Goal: Task Accomplishment & Management: Complete application form

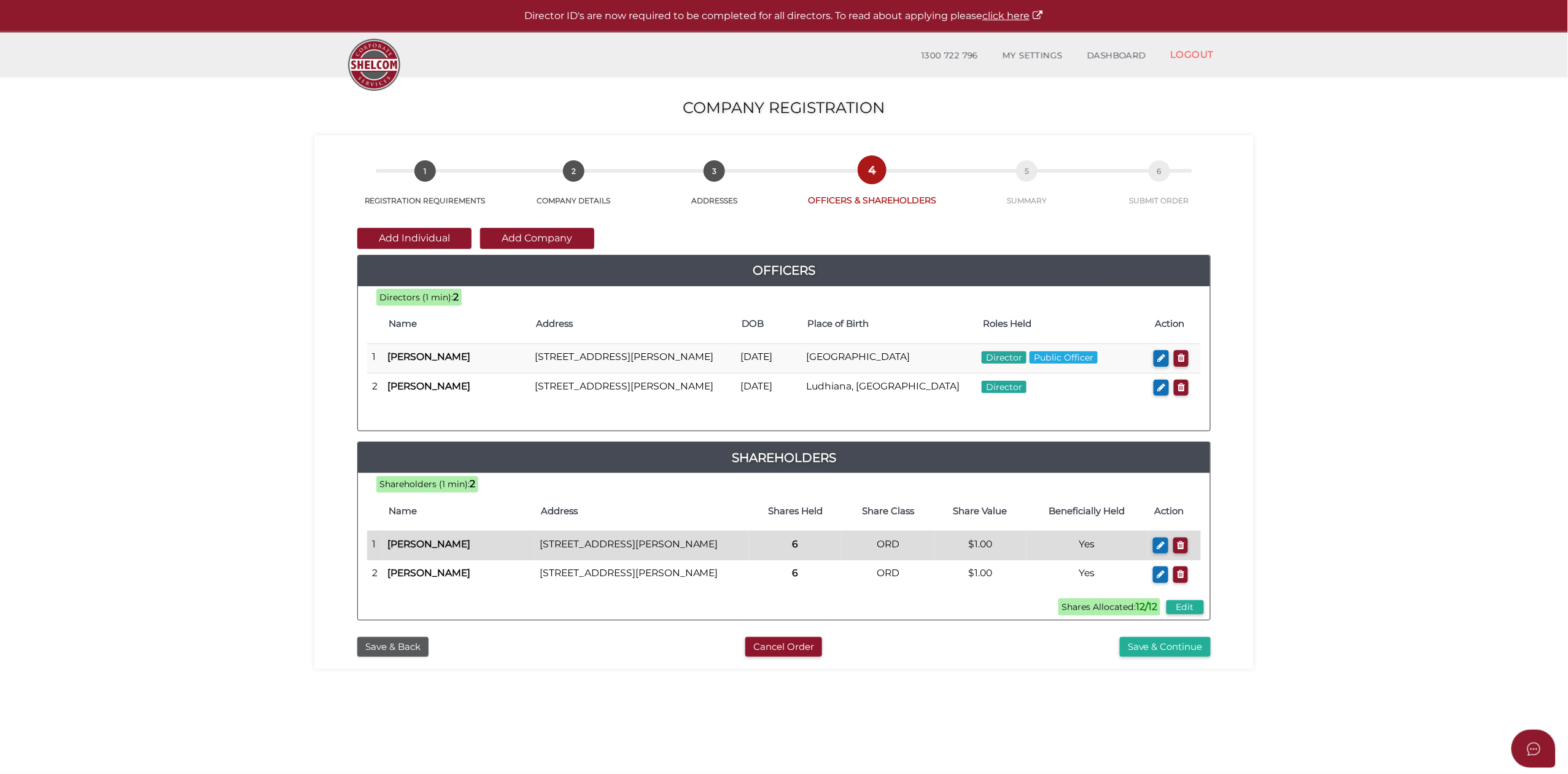
click at [460, 560] on td "[PERSON_NAME]" at bounding box center [459, 546] width 152 height 30
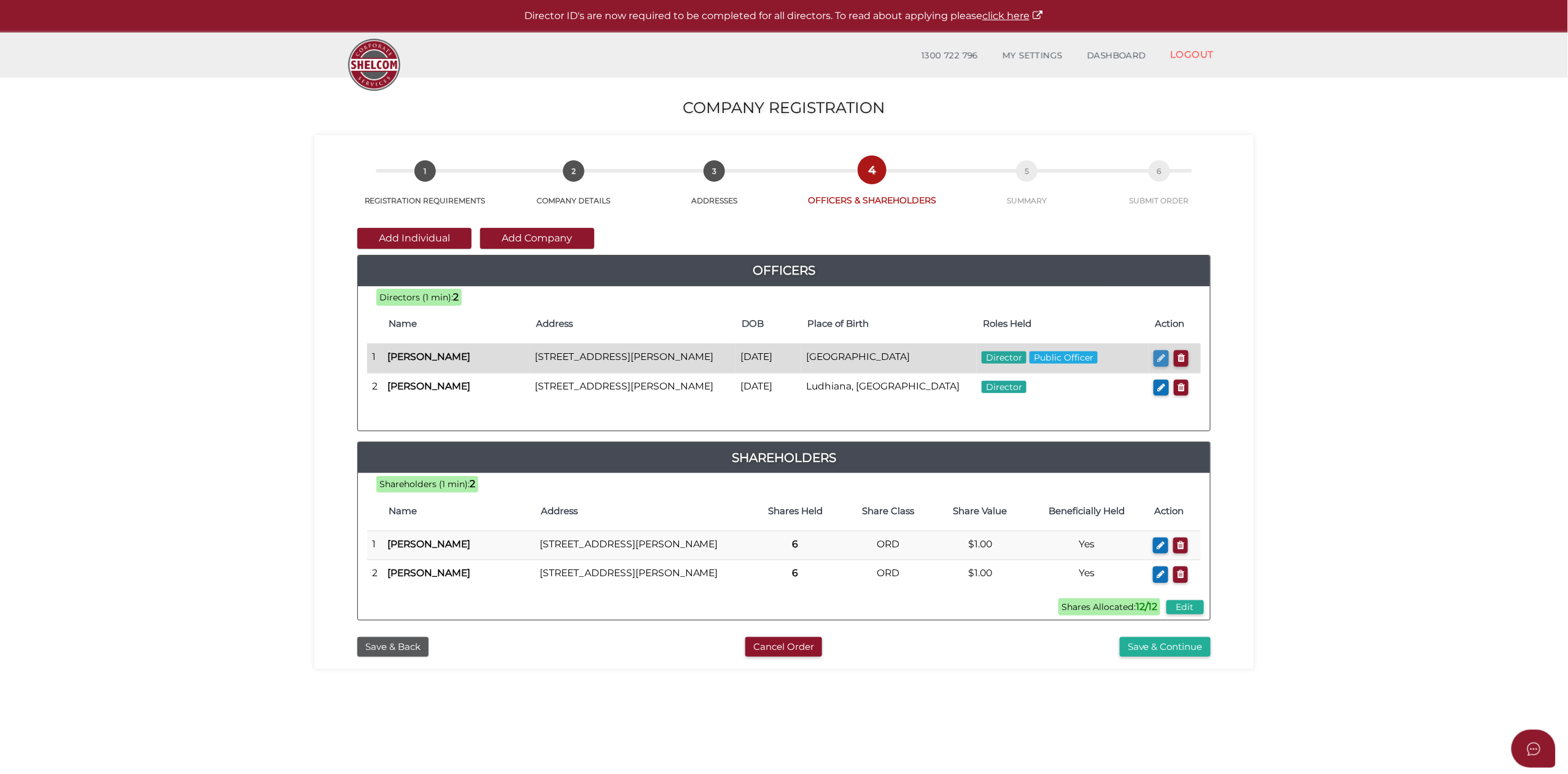
click at [1162, 358] on icon "button" at bounding box center [1161, 358] width 8 height 9
checkbox input "true"
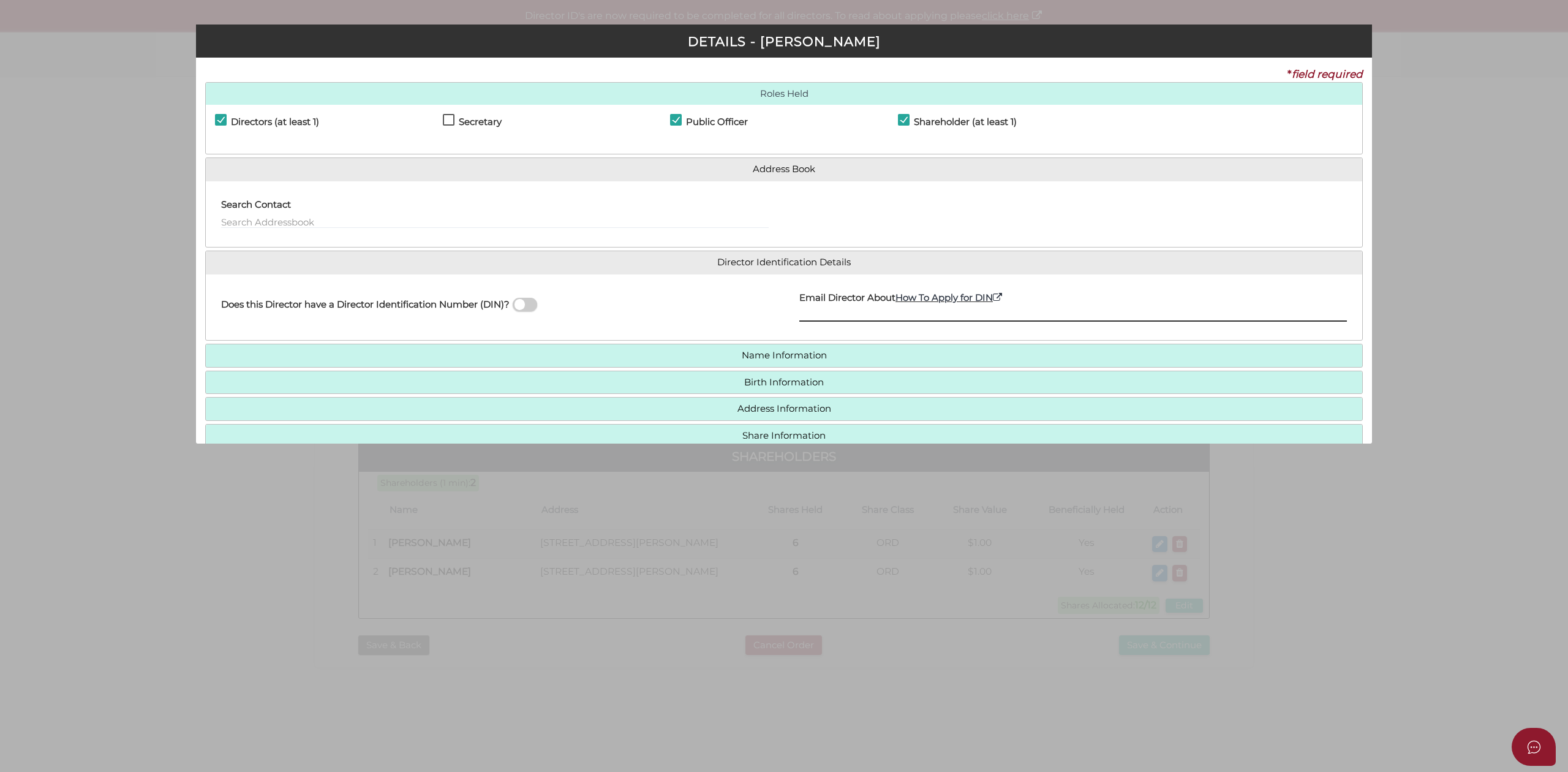
click at [812, 315] on input "text" at bounding box center [1073, 314] width 547 height 13
click at [524, 306] on span at bounding box center [525, 305] width 24 height 14
click at [0, 0] on input "checkbox" at bounding box center [0, 0] width 0 height 0
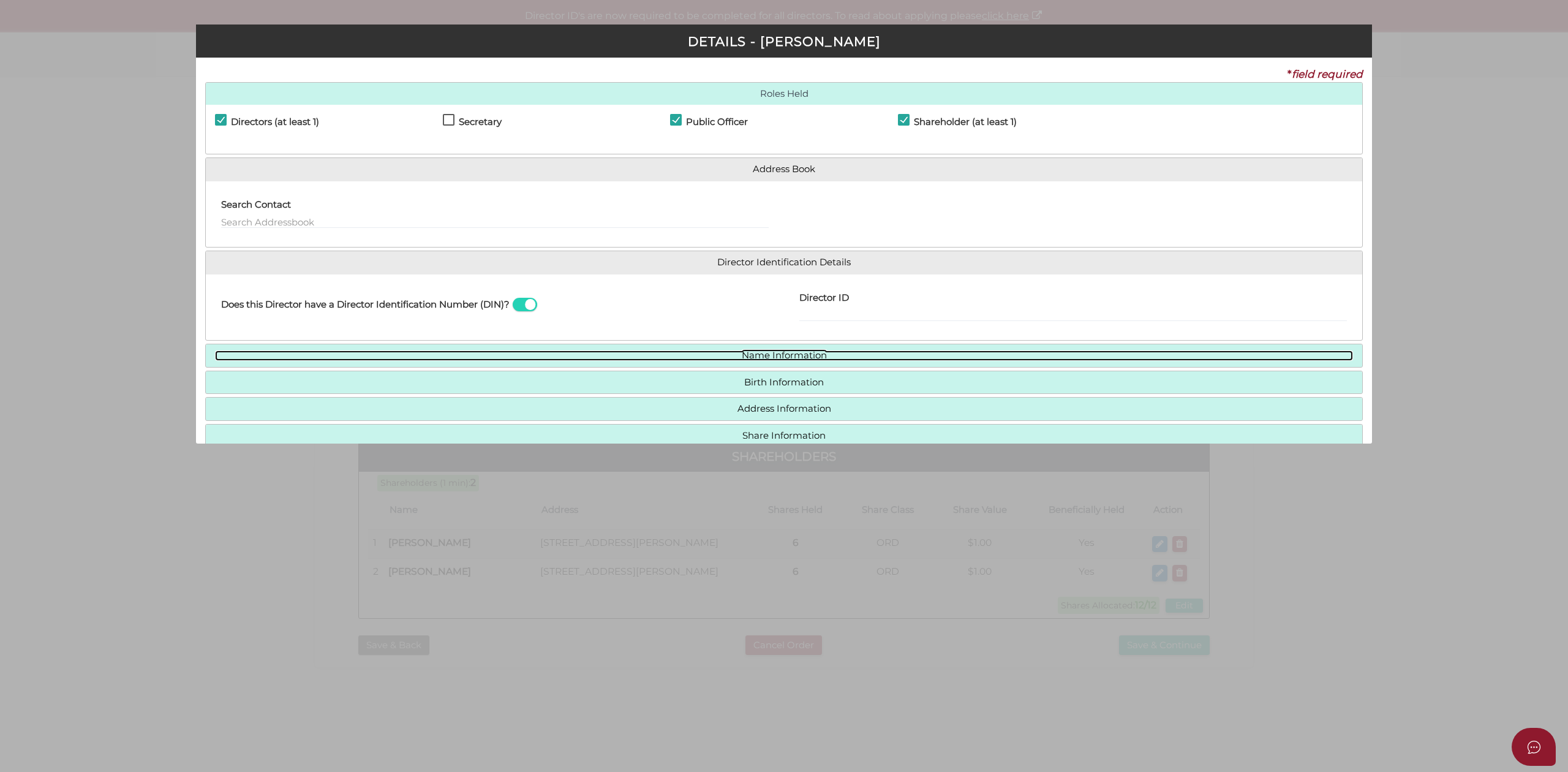
click at [829, 351] on link "Name Information" at bounding box center [784, 356] width 1138 height 10
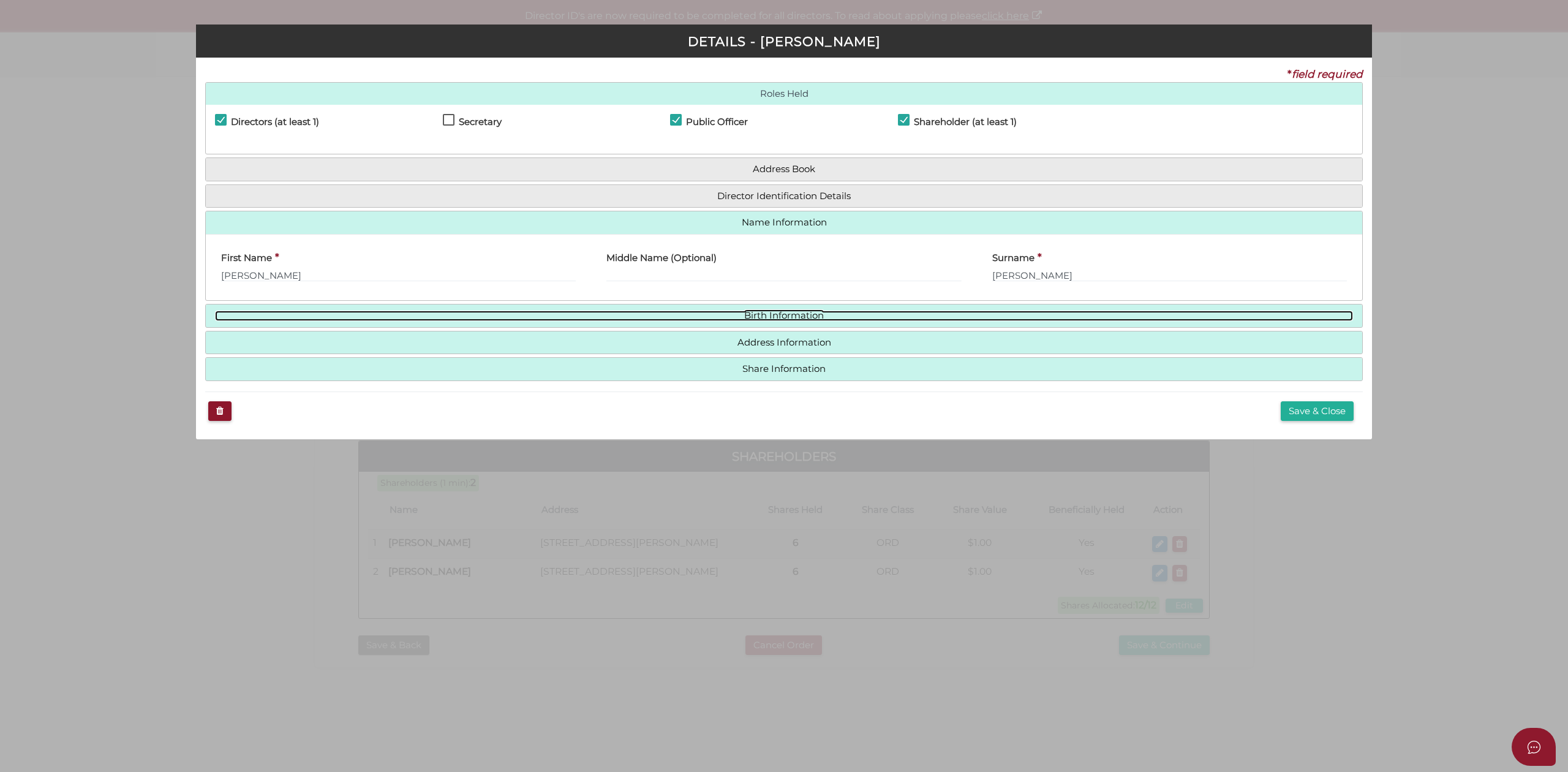
click at [824, 319] on link "Birth Information" at bounding box center [784, 316] width 1138 height 10
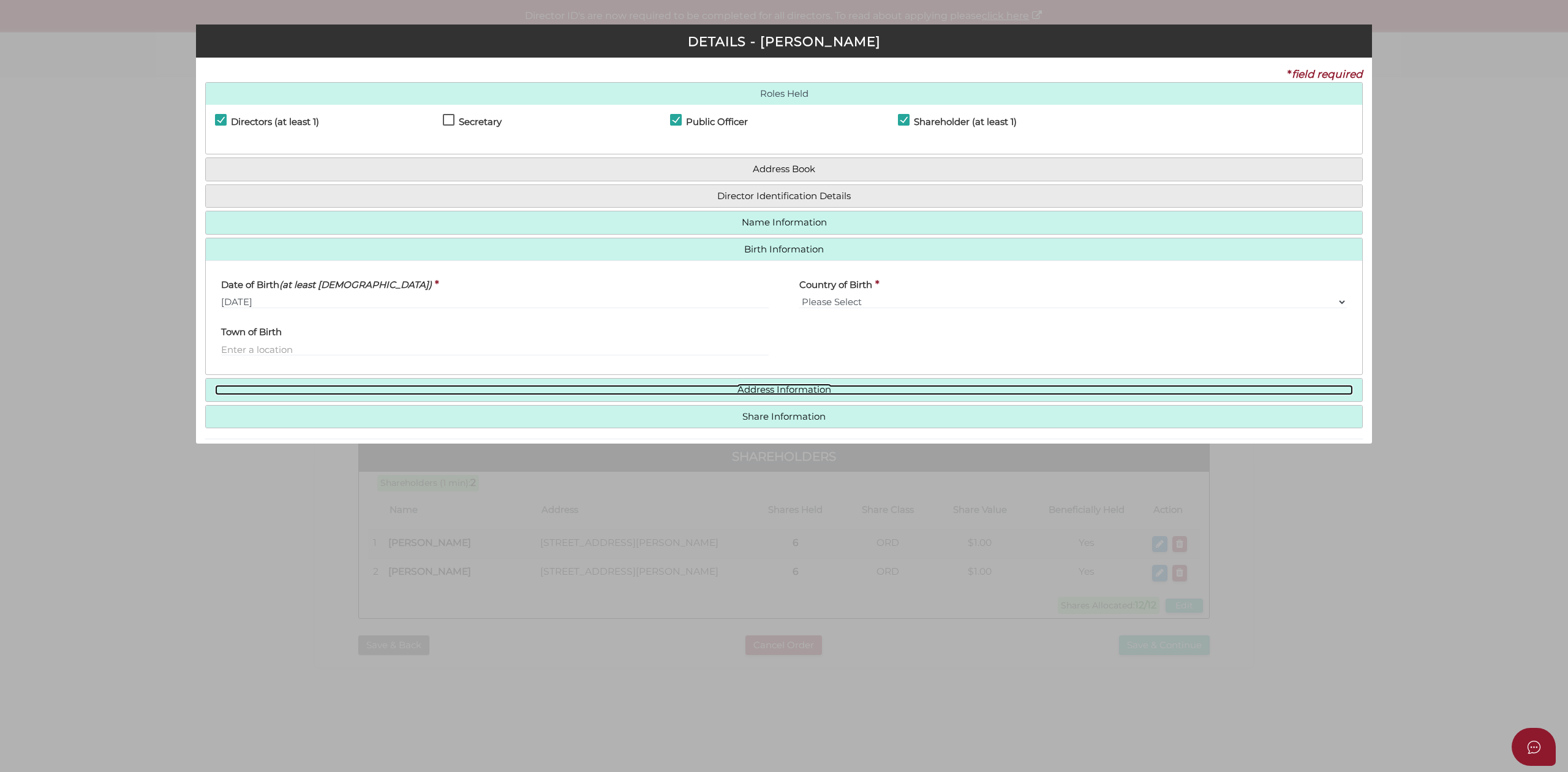
click at [805, 390] on link "Address Information" at bounding box center [784, 390] width 1138 height 10
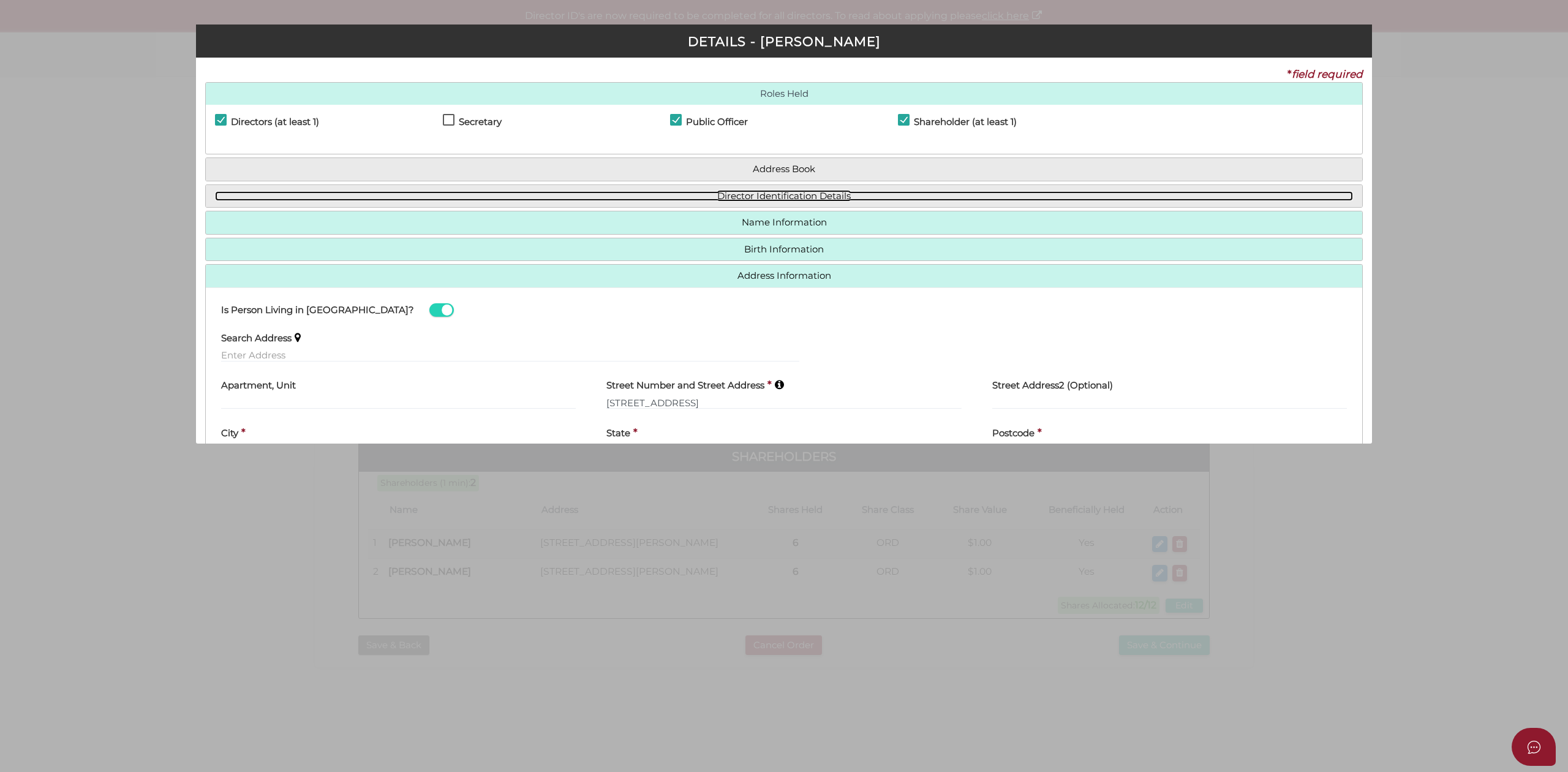
click at [791, 193] on link "Director Identification Details" at bounding box center [784, 196] width 1138 height 10
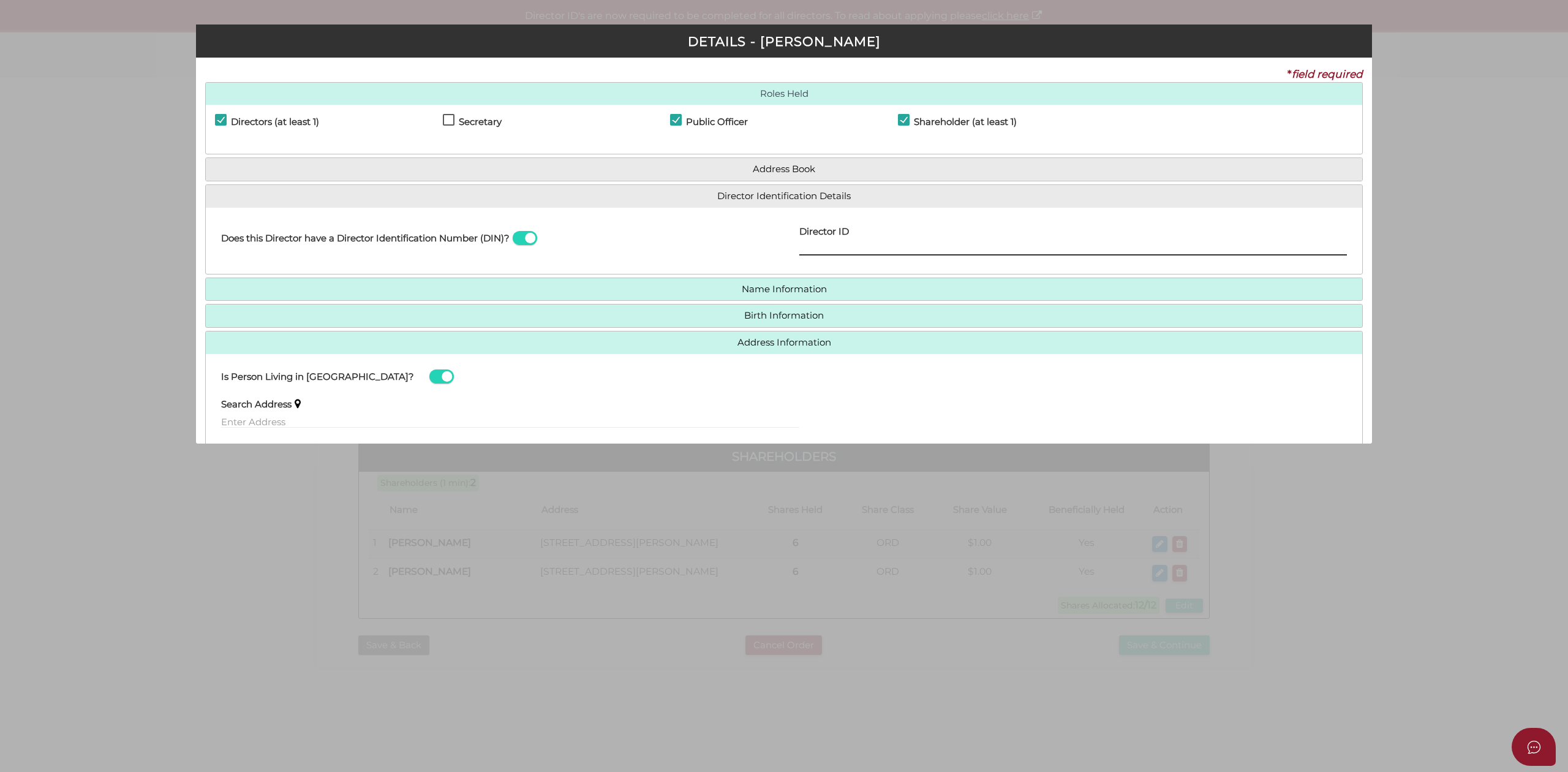
click at [824, 245] on input "text" at bounding box center [1073, 248] width 547 height 13
type input "036436103862920"
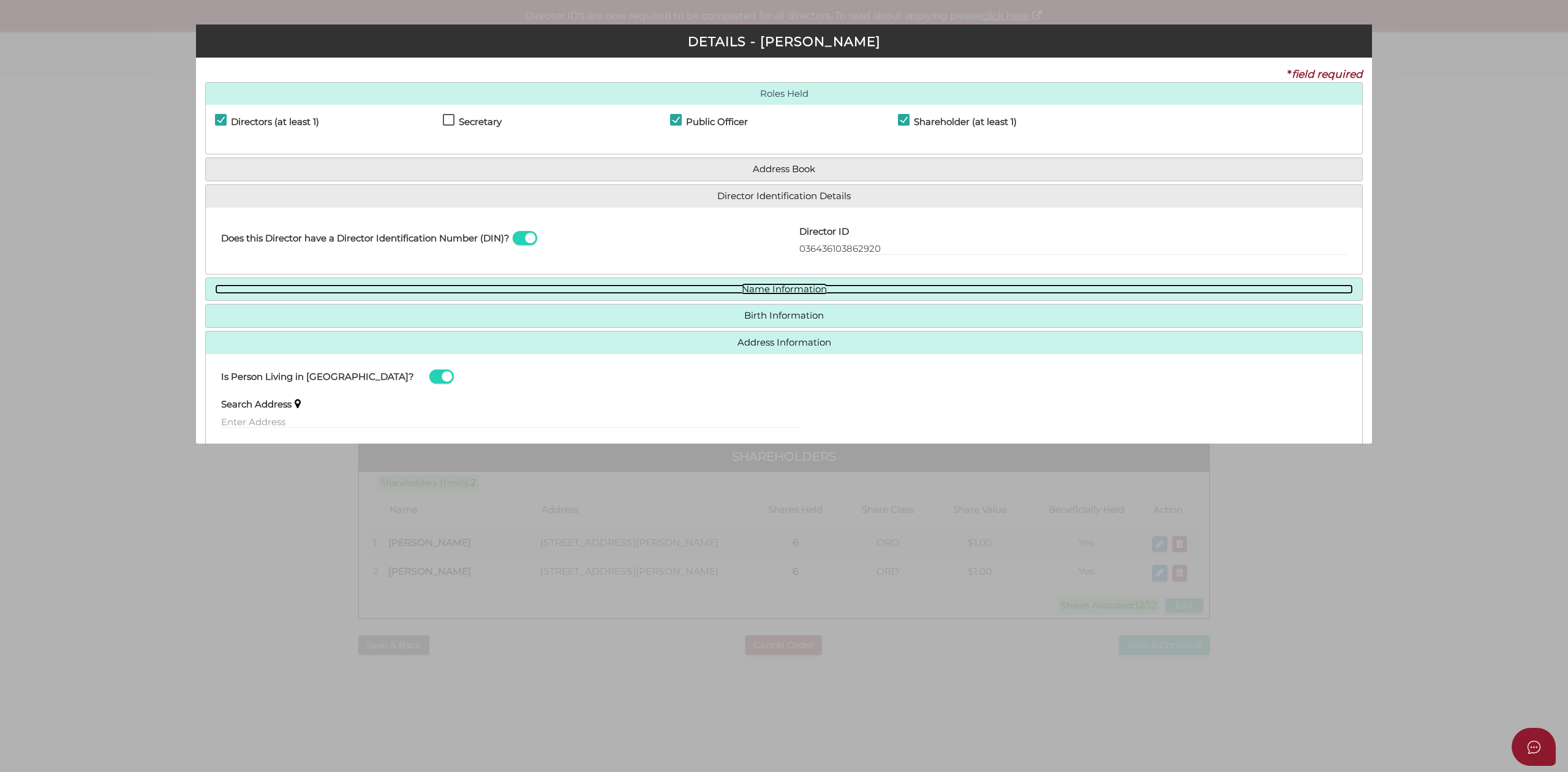
click at [865, 290] on link "Name Information" at bounding box center [784, 289] width 1138 height 10
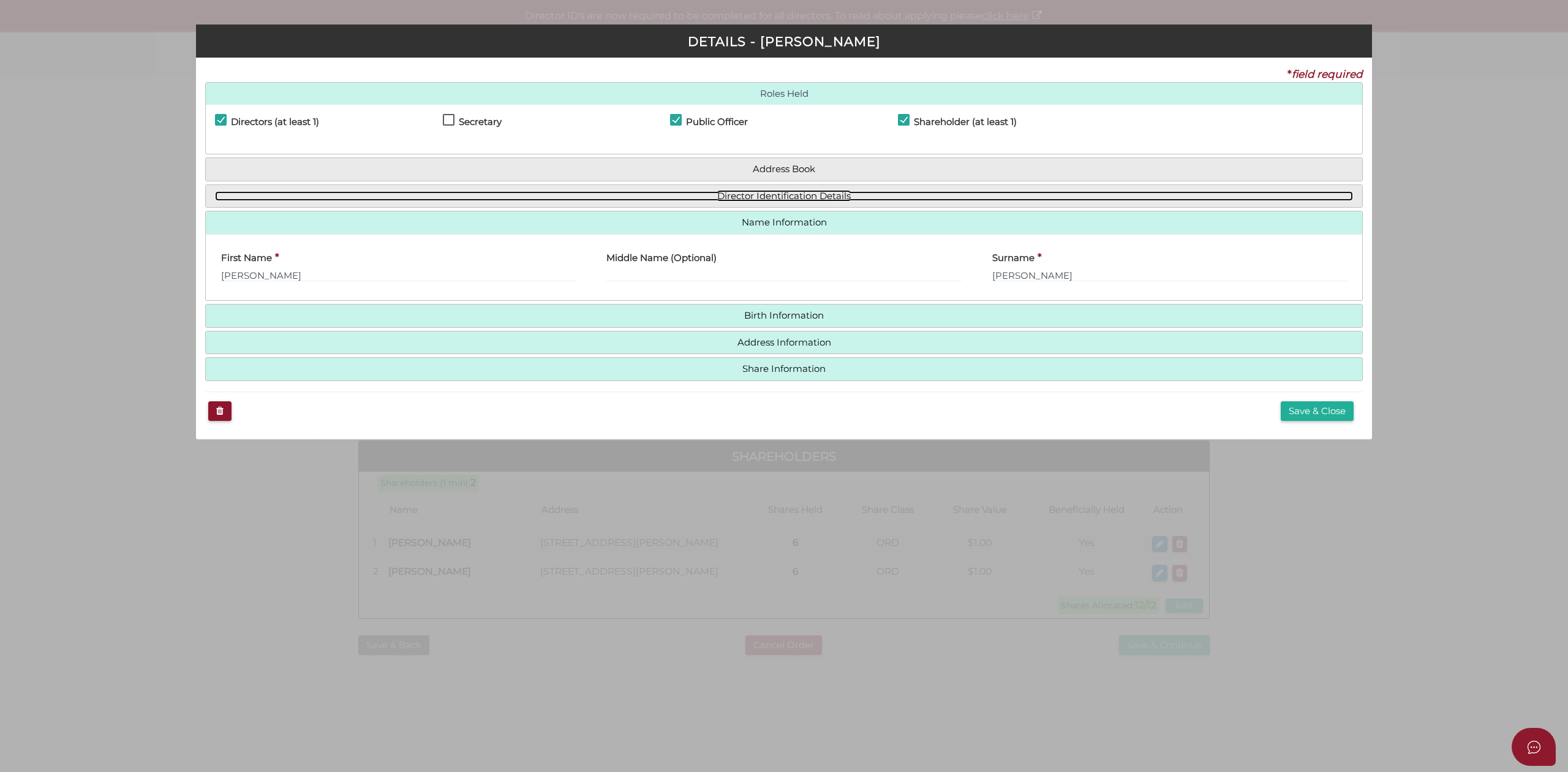
click at [848, 195] on link "Director Identification Details" at bounding box center [784, 196] width 1138 height 10
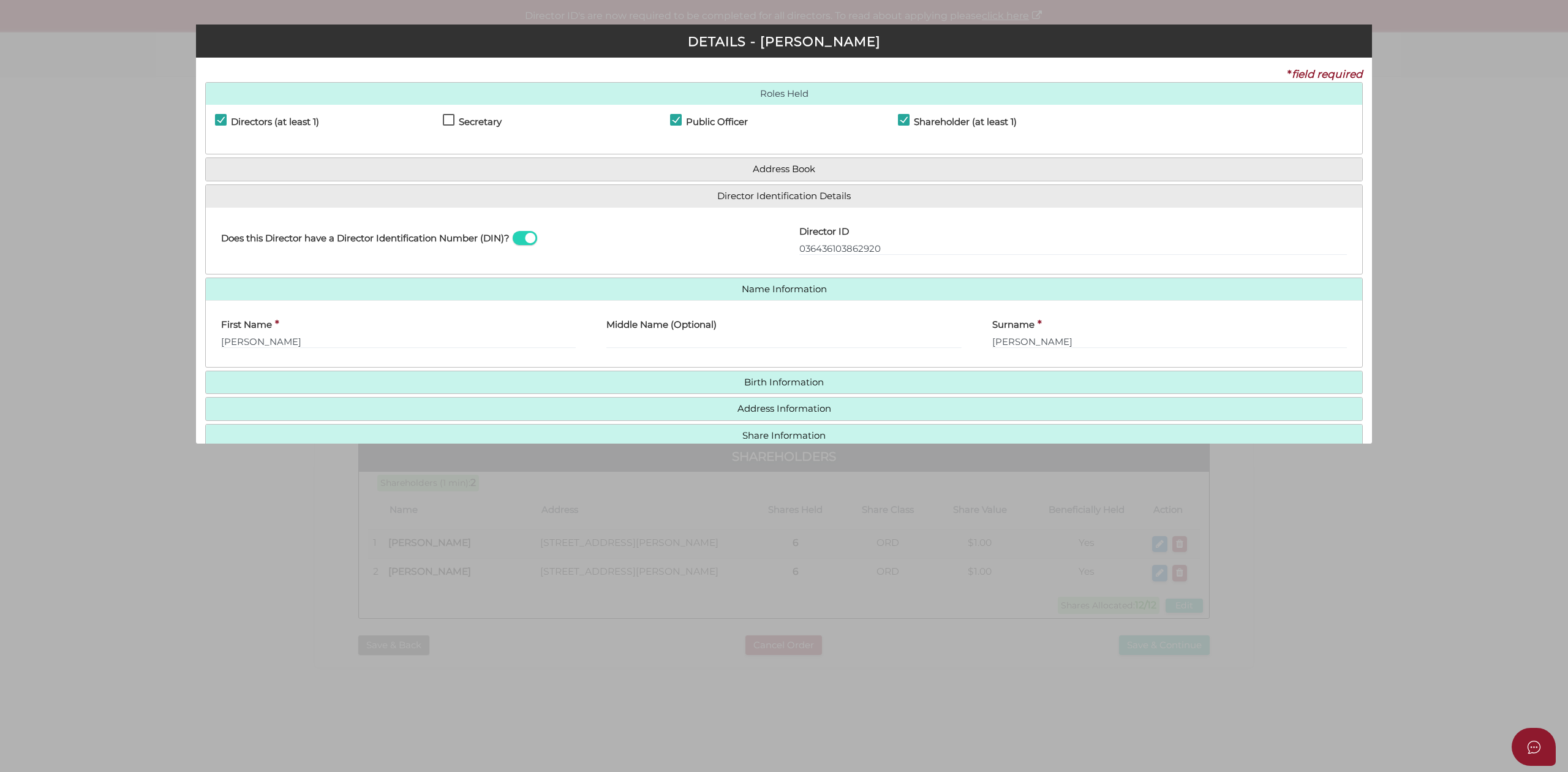
click at [1248, 476] on div "Pty Ltd DETAILS - Balraj Singh * field required Roles Held Directors (at least …" at bounding box center [784, 386] width 1568 height 772
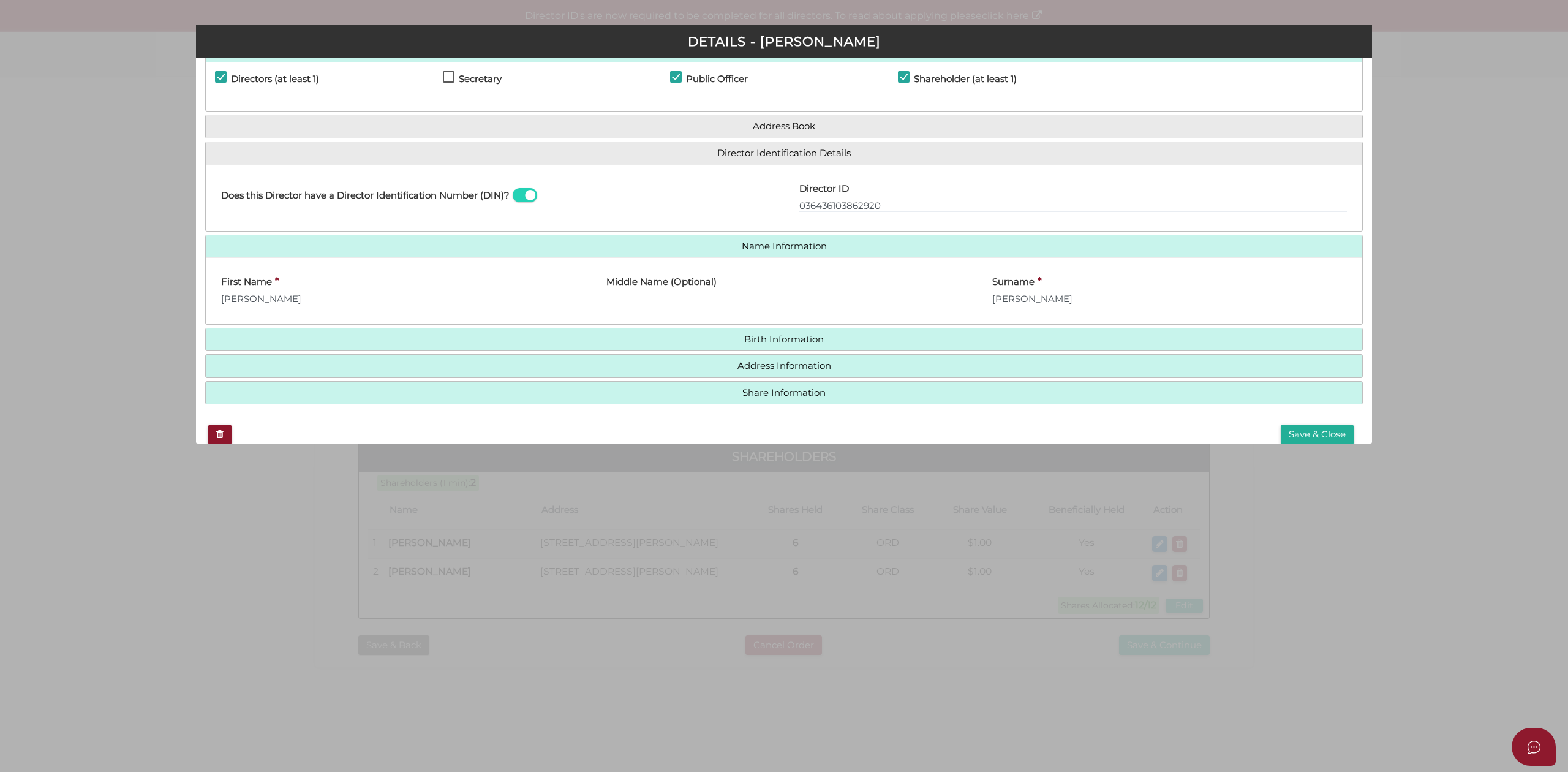
scroll to position [65, 0]
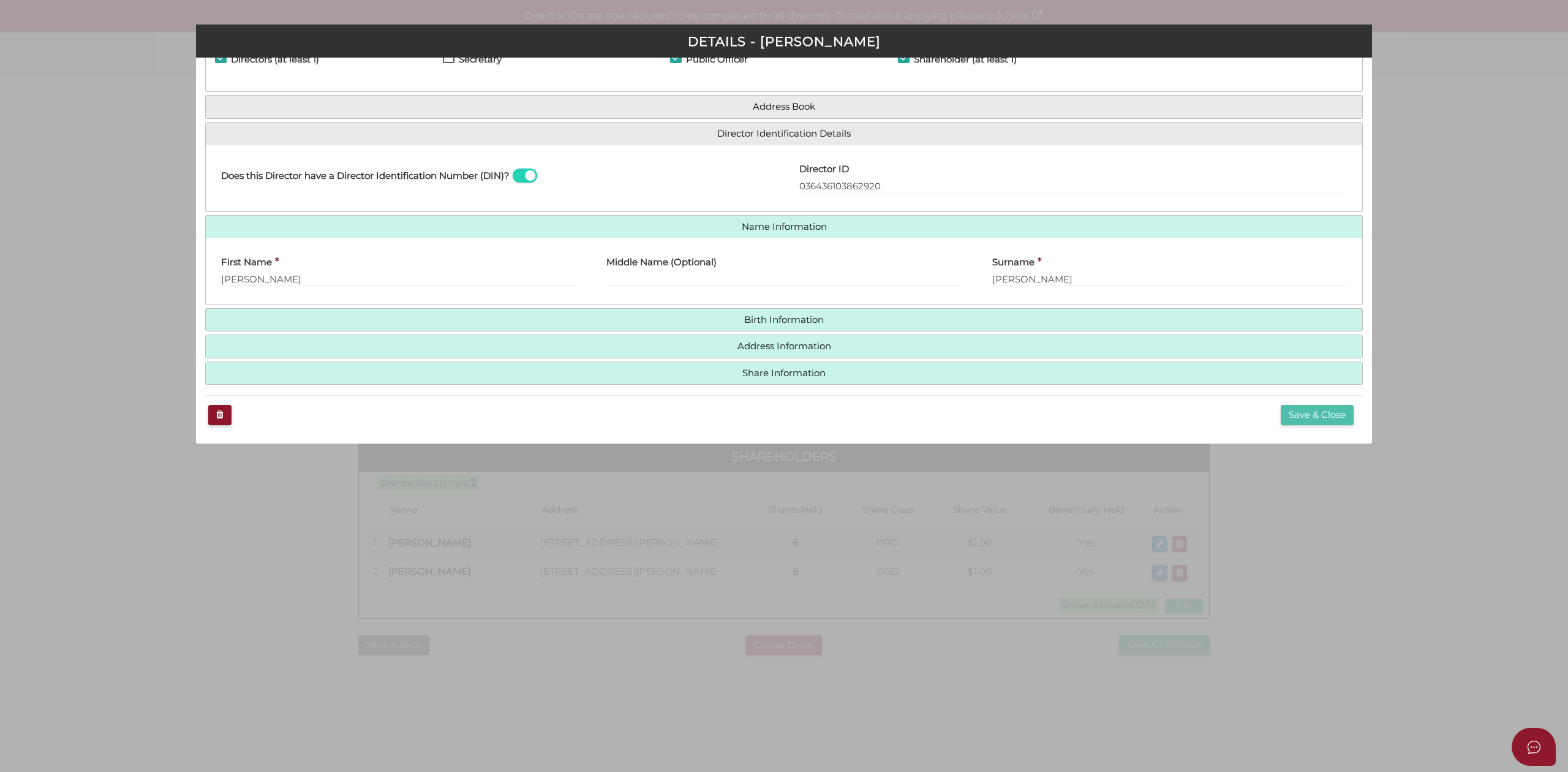
click at [1331, 414] on button "Save & Close" at bounding box center [1317, 415] width 73 height 21
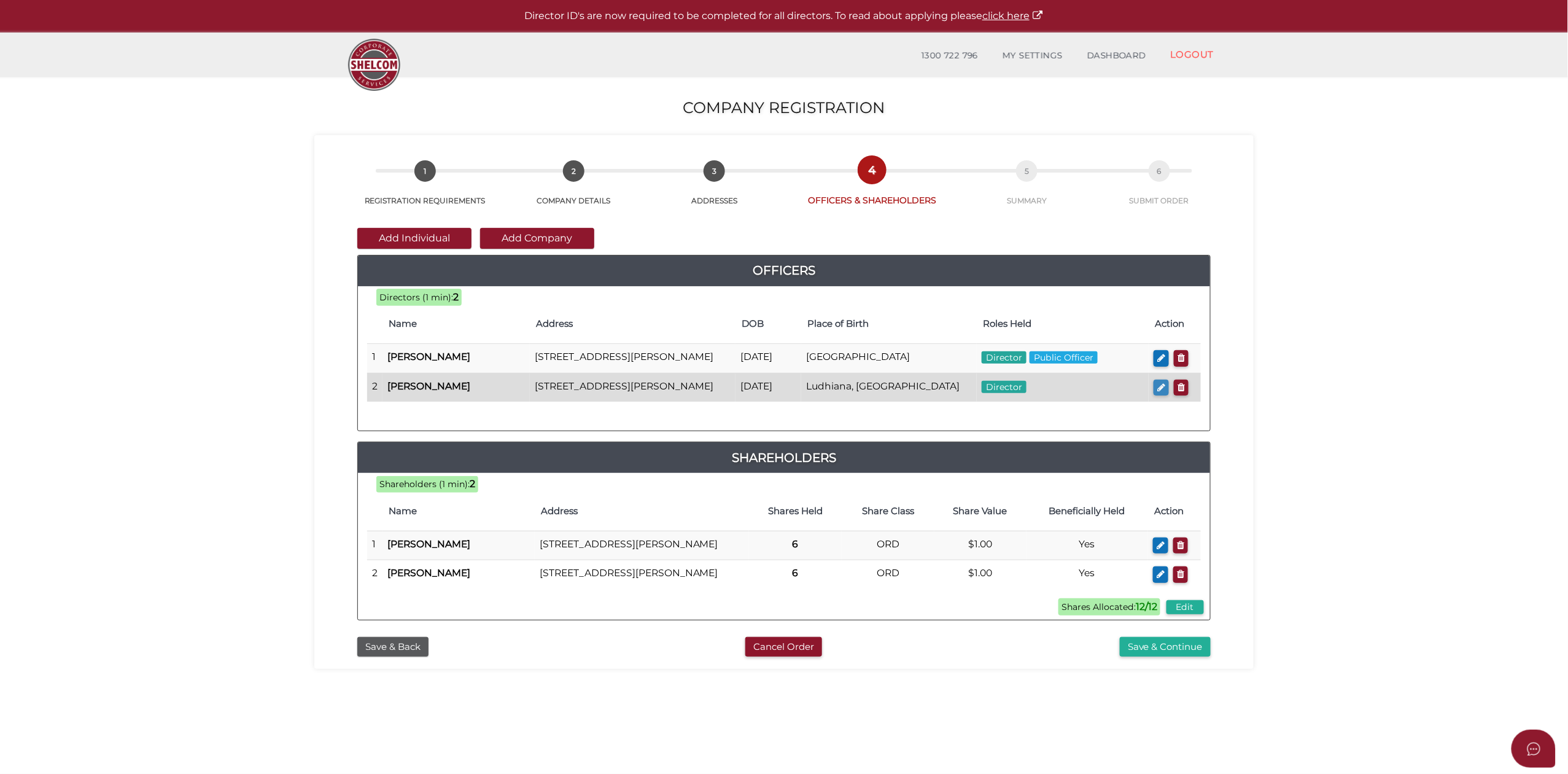
click at [1159, 394] on button "button" at bounding box center [1162, 388] width 15 height 17
checkbox input "true"
type input "36377270072522"
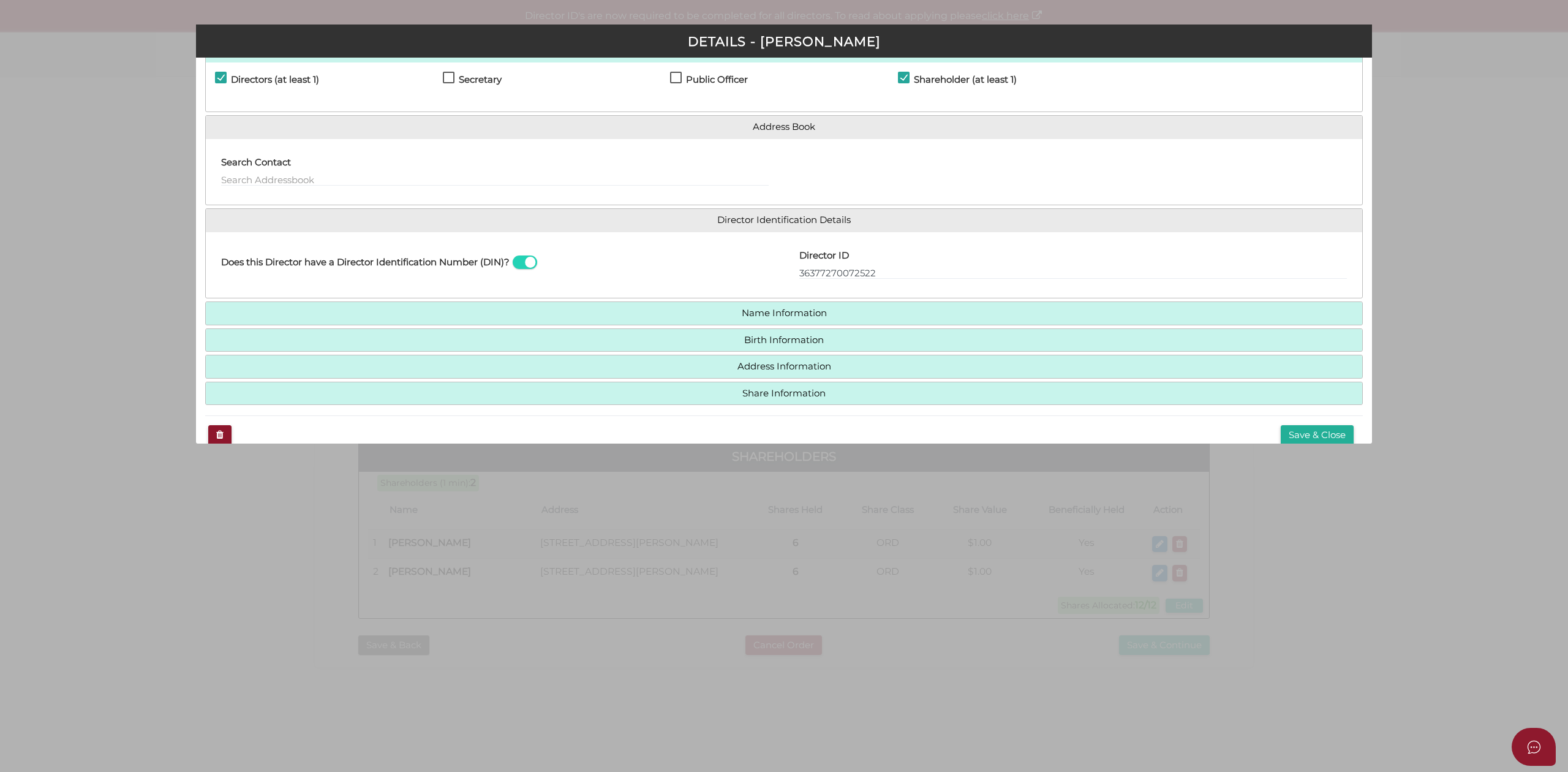
scroll to position [65, 0]
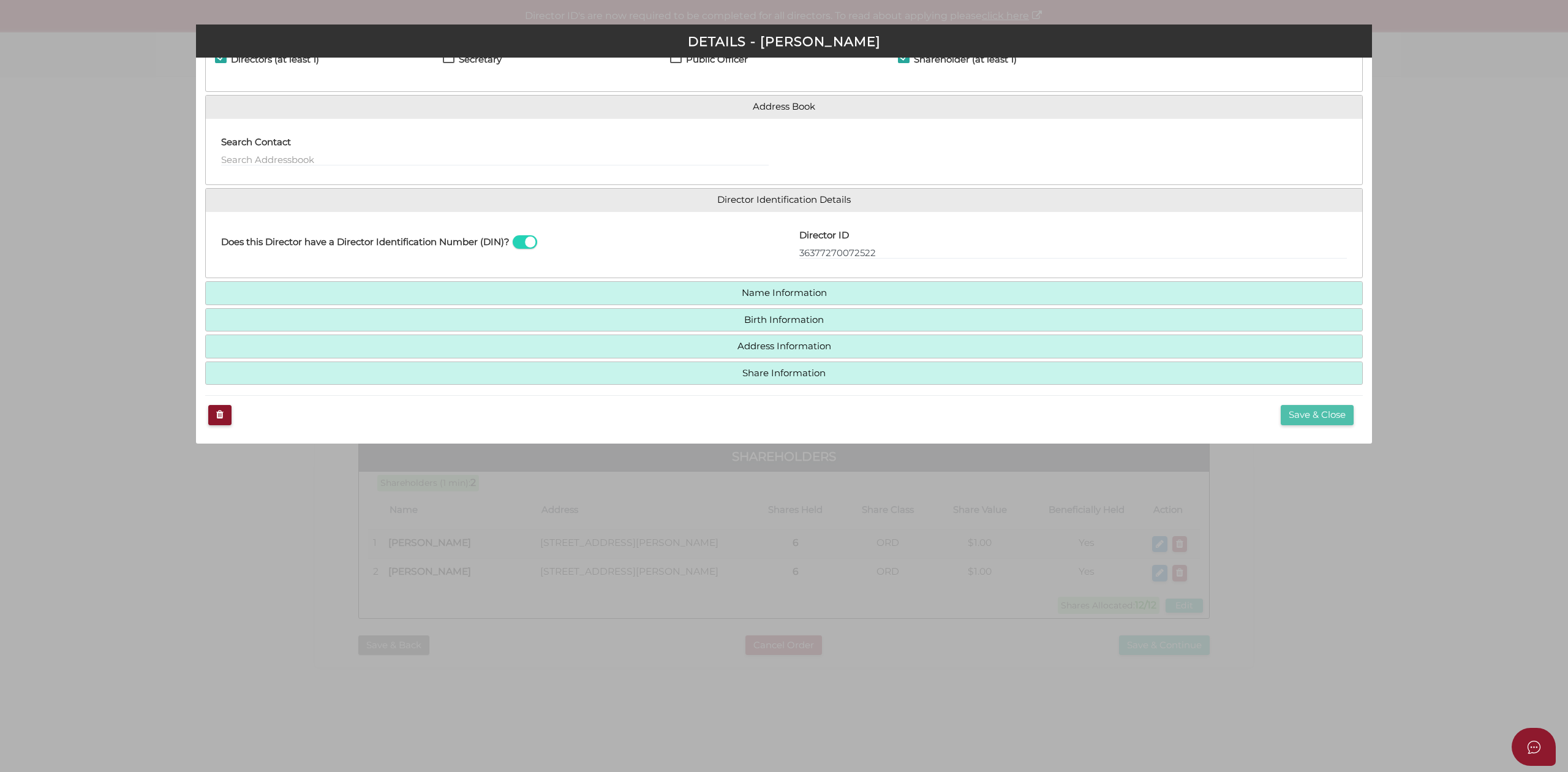
click at [1317, 415] on button "Save & Close" at bounding box center [1317, 415] width 73 height 21
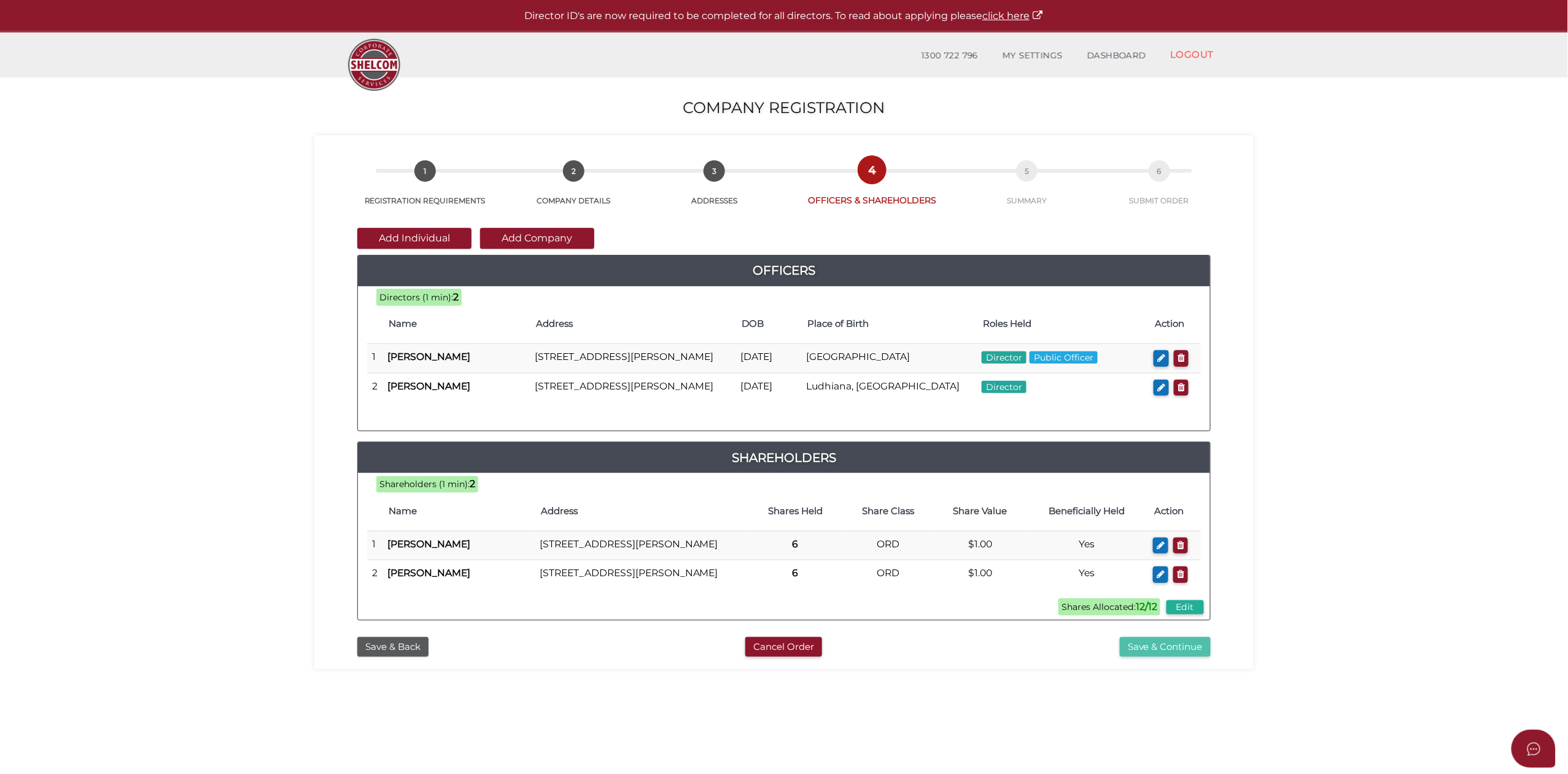
click at [1150, 657] on button "Save & Continue" at bounding box center [1165, 647] width 91 height 21
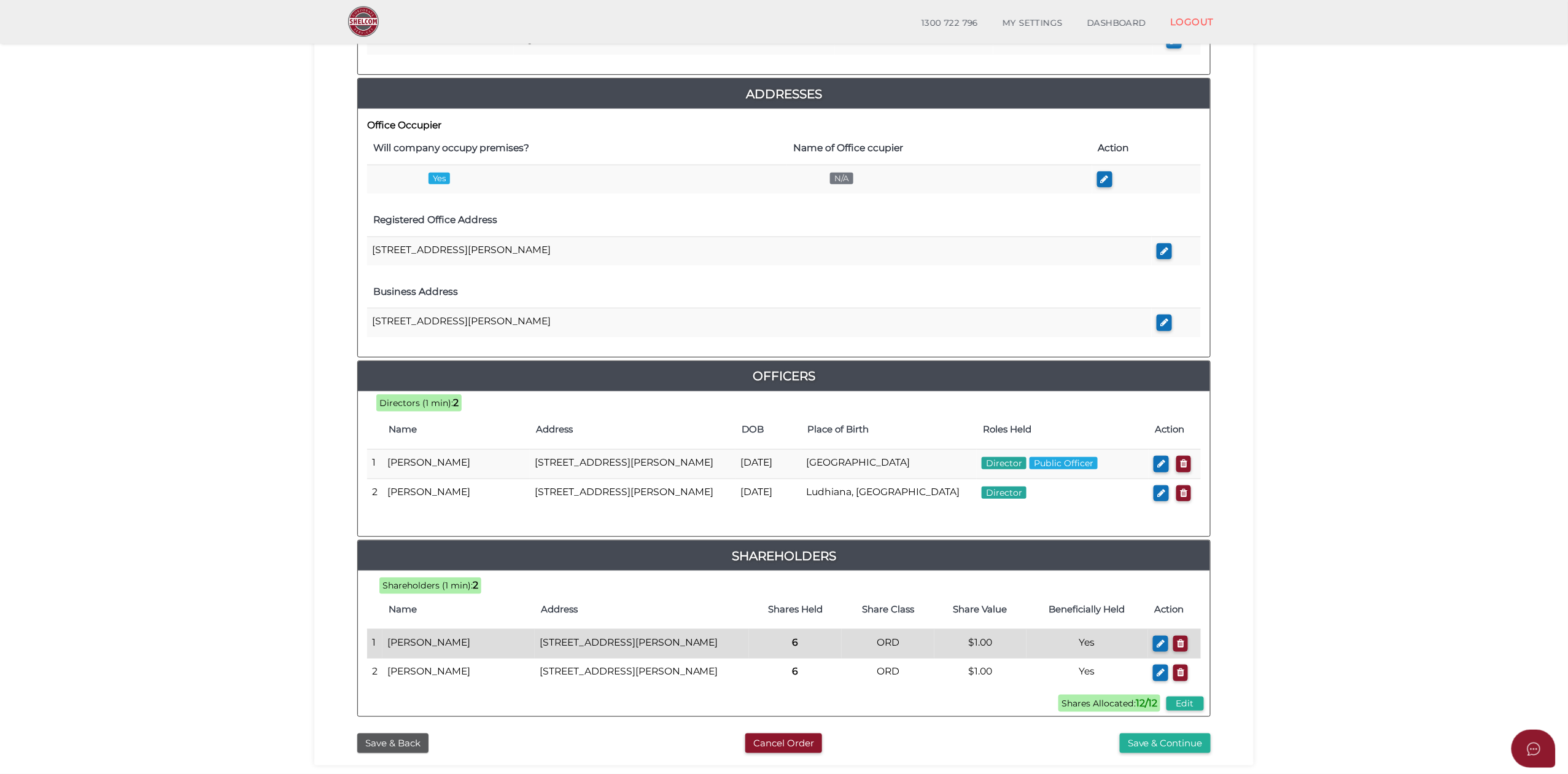
scroll to position [327, 0]
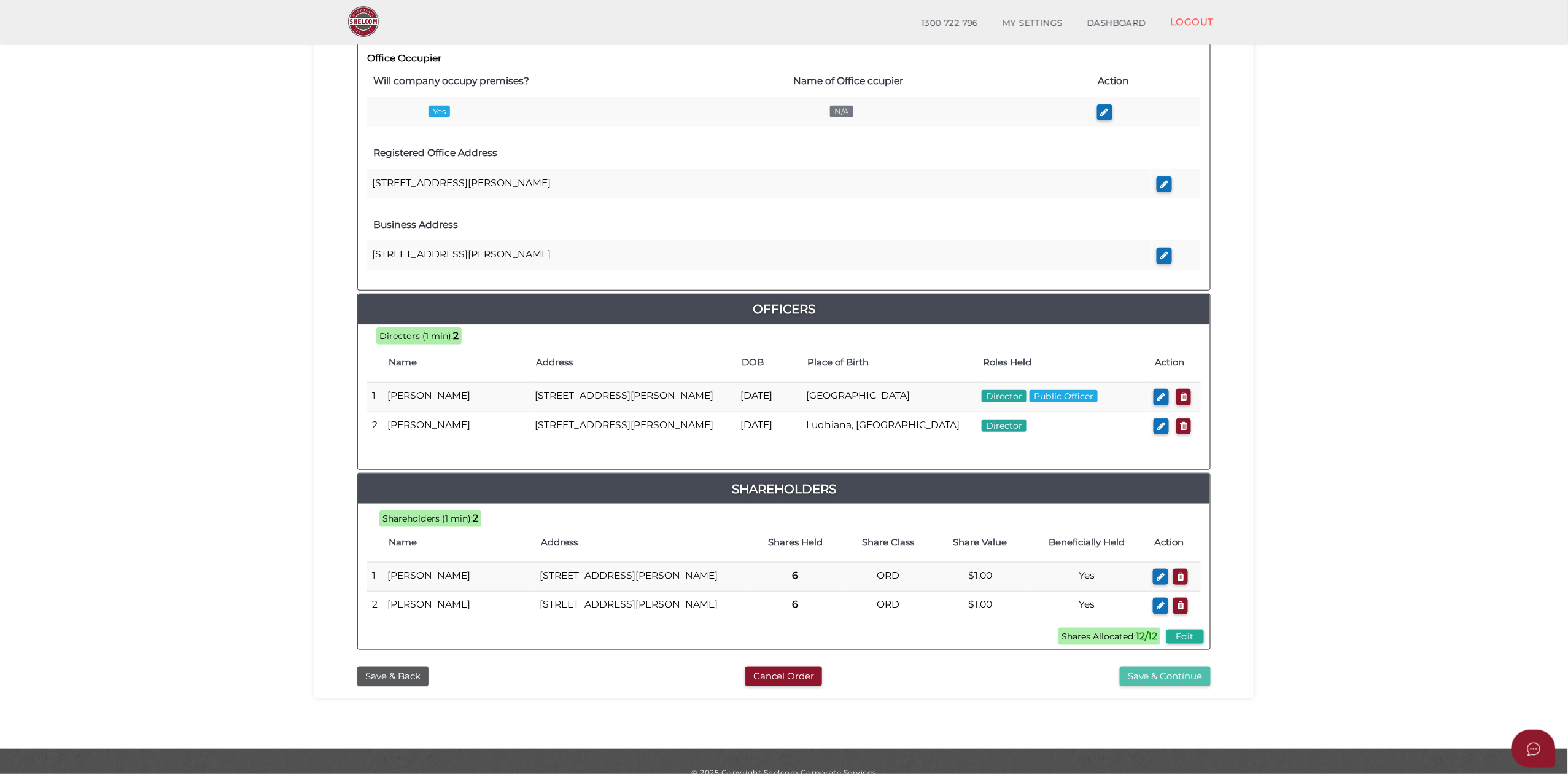
click at [1140, 686] on button "Save & Continue" at bounding box center [1165, 677] width 91 height 21
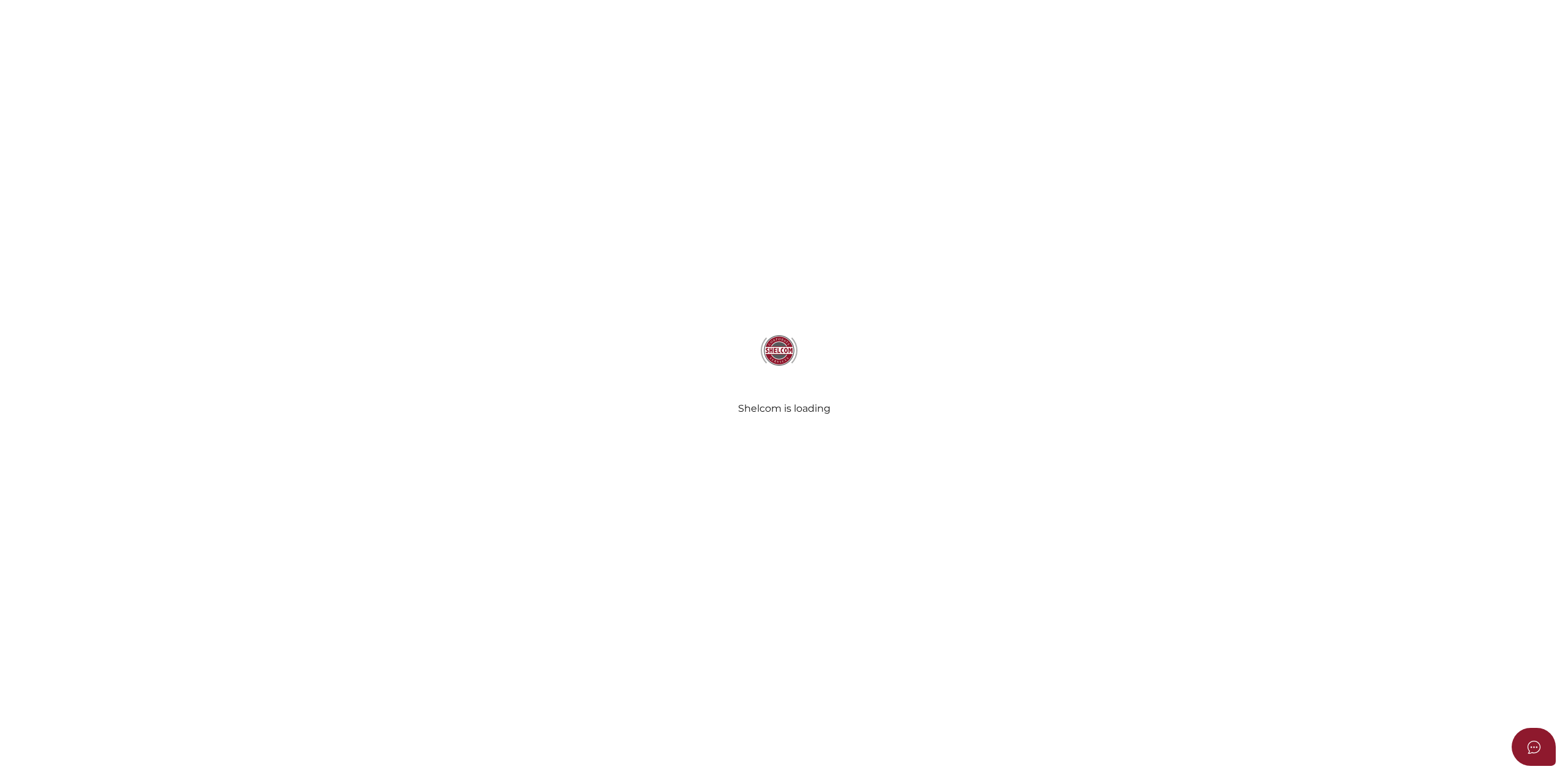
select select "Comb Binding"
radio input "true"
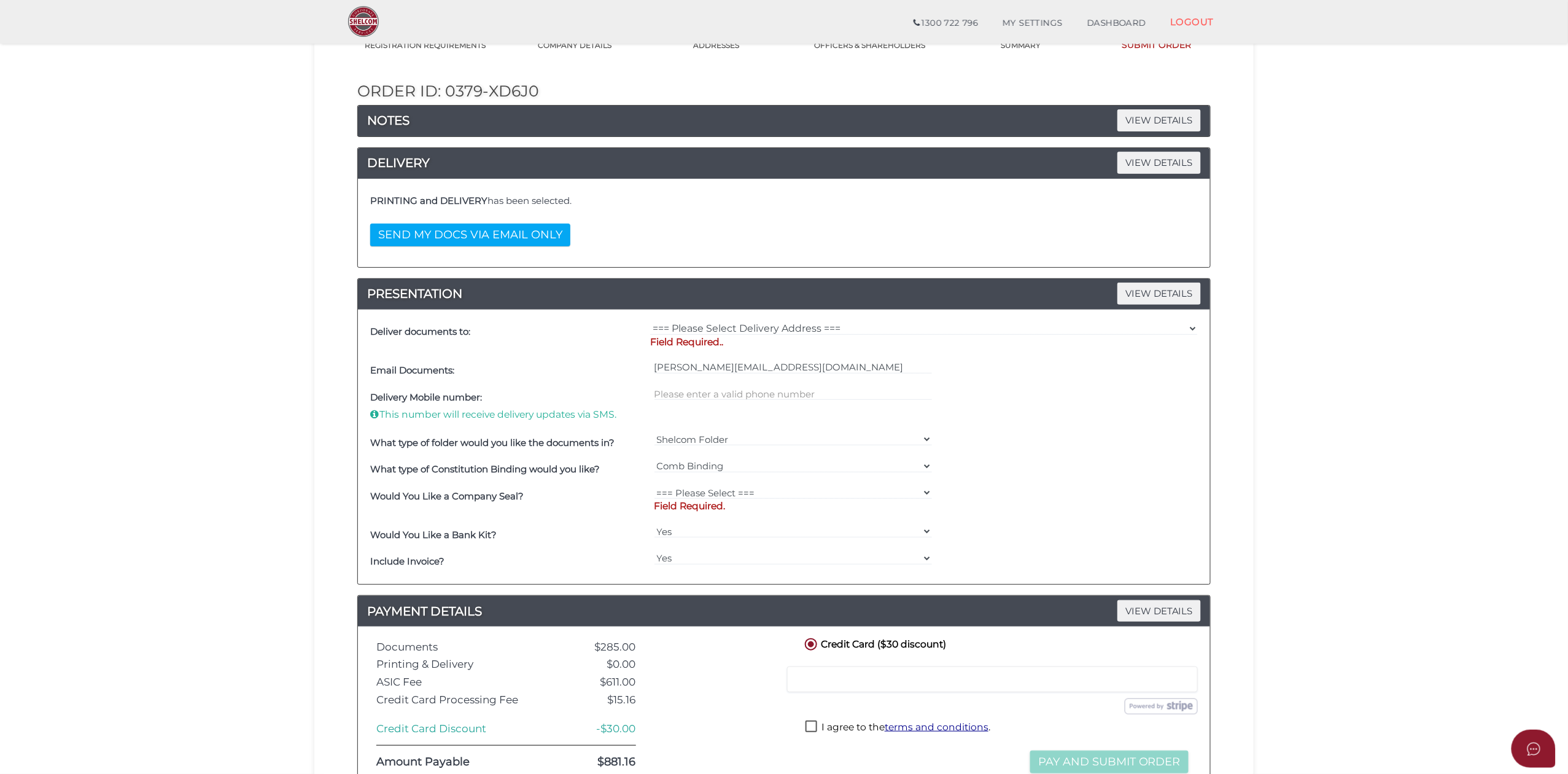
scroll to position [108, 0]
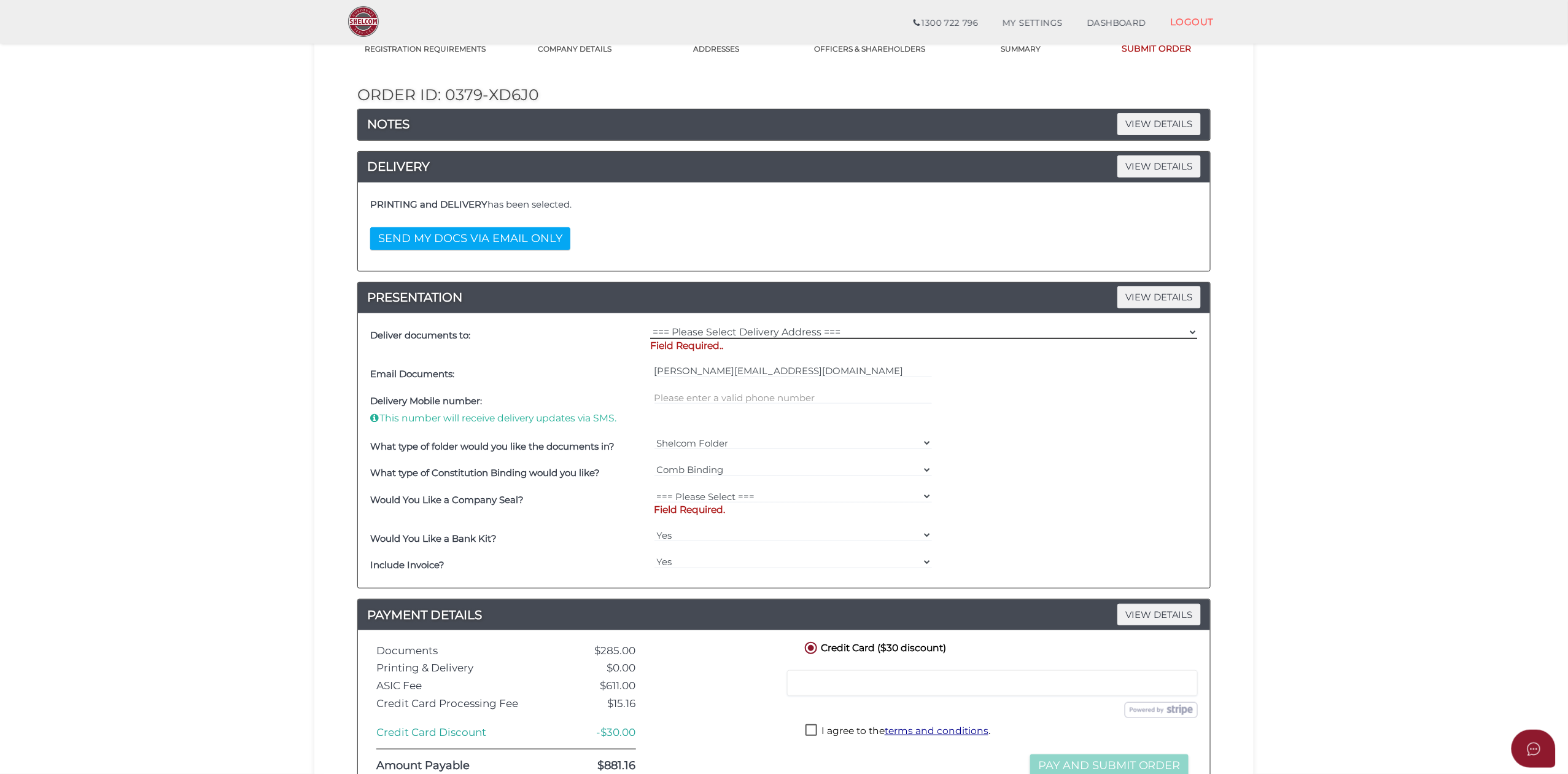
click at [704, 335] on select "=== Please Select Delivery Address === (User Address - Linda Luzza) Suite 9 469…" at bounding box center [924, 332] width 547 height 14
select select "0"
click at [650, 327] on select "=== Please Select Delivery Address === (User Address - Linda Luzza) Suite 9 469…" at bounding box center [924, 332] width 547 height 14
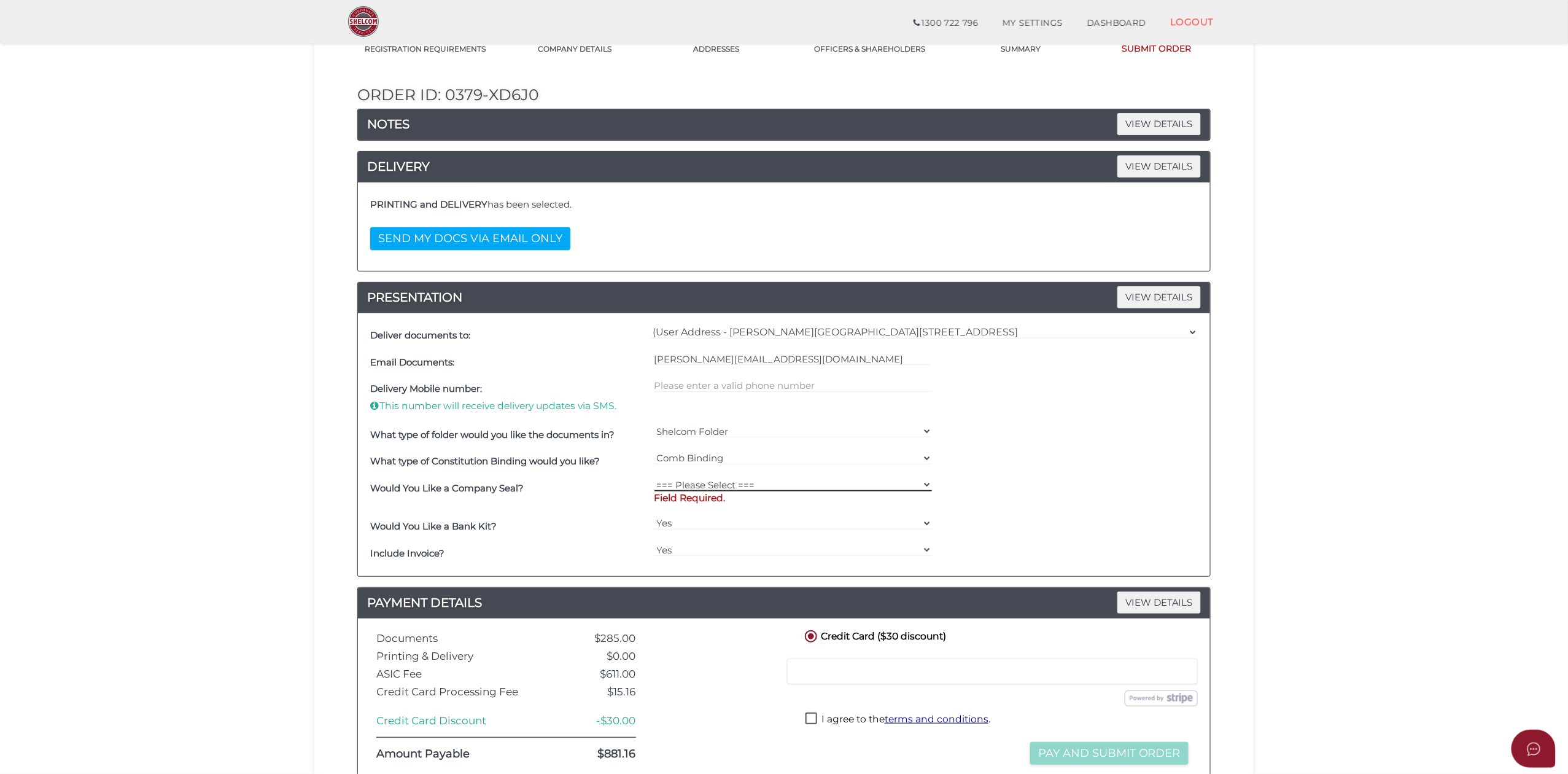
click at [720, 482] on select "=== Please Select === Fold Seal $50 No Seal" at bounding box center [794, 484] width 278 height 14
select select "50"
click at [655, 480] on select "=== Please Select === Fold Seal $50 No Seal" at bounding box center [794, 484] width 278 height 14
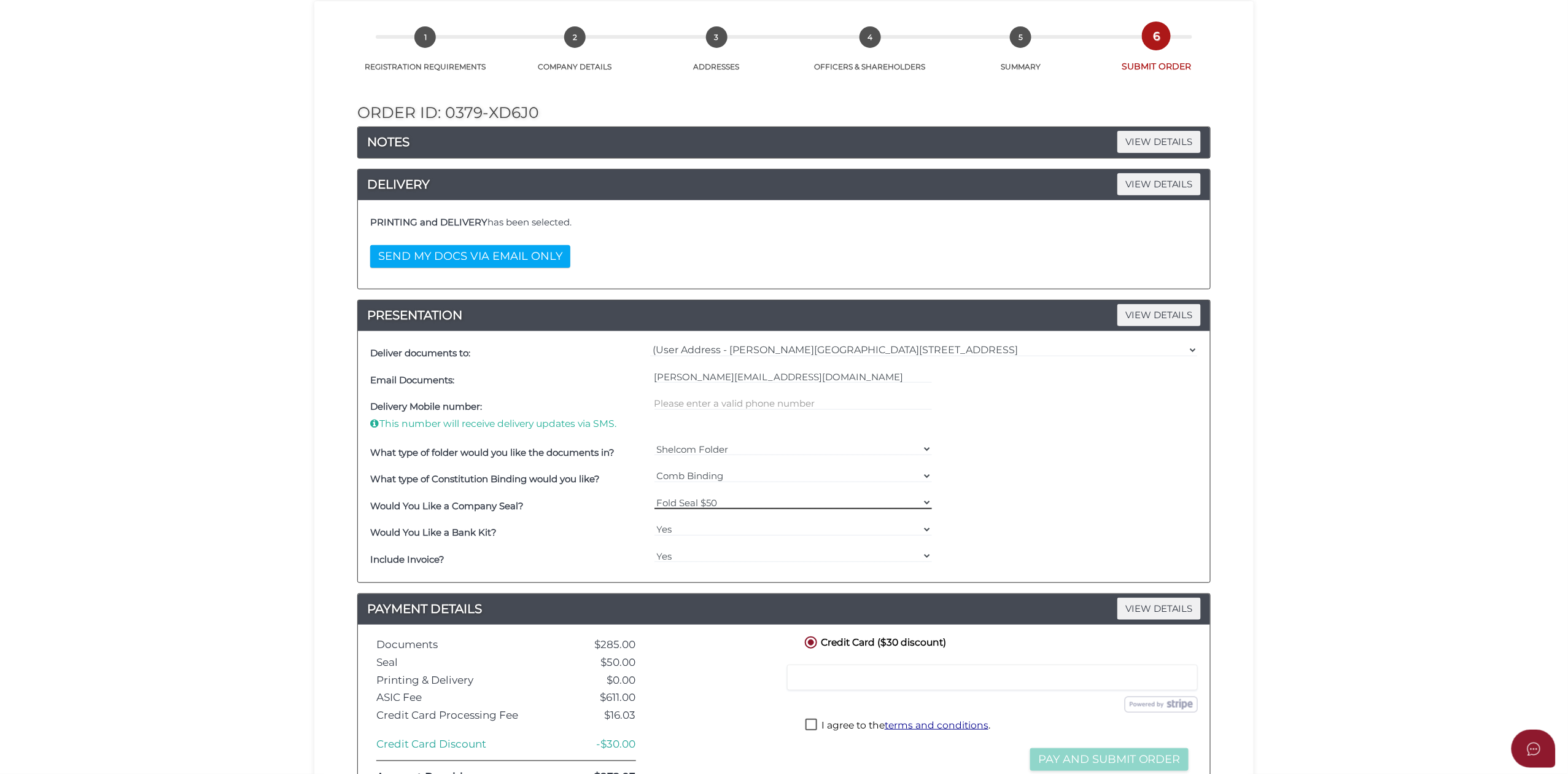
scroll to position [266, 0]
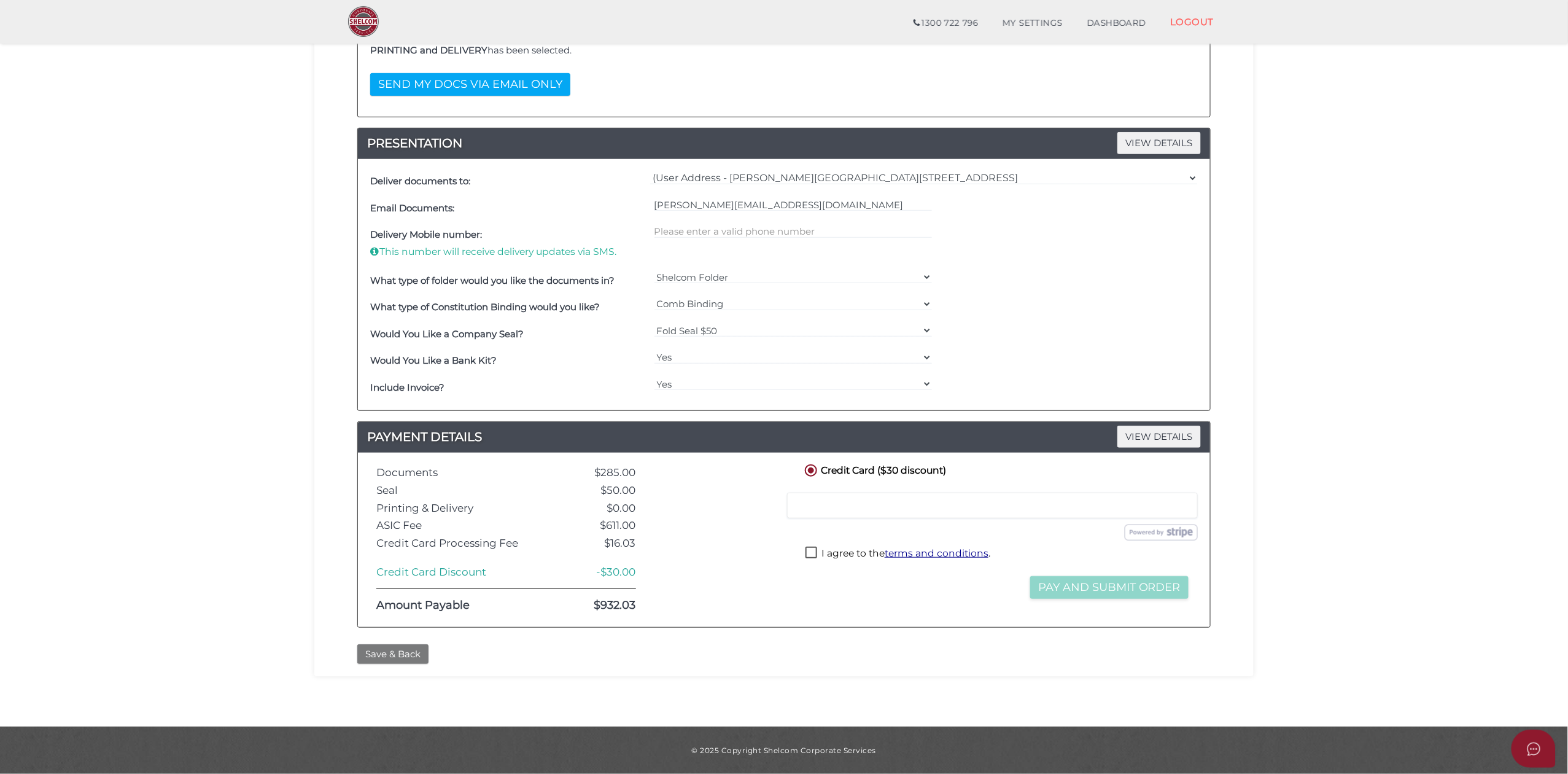
click at [394, 658] on button "Save & Back" at bounding box center [393, 654] width 71 height 21
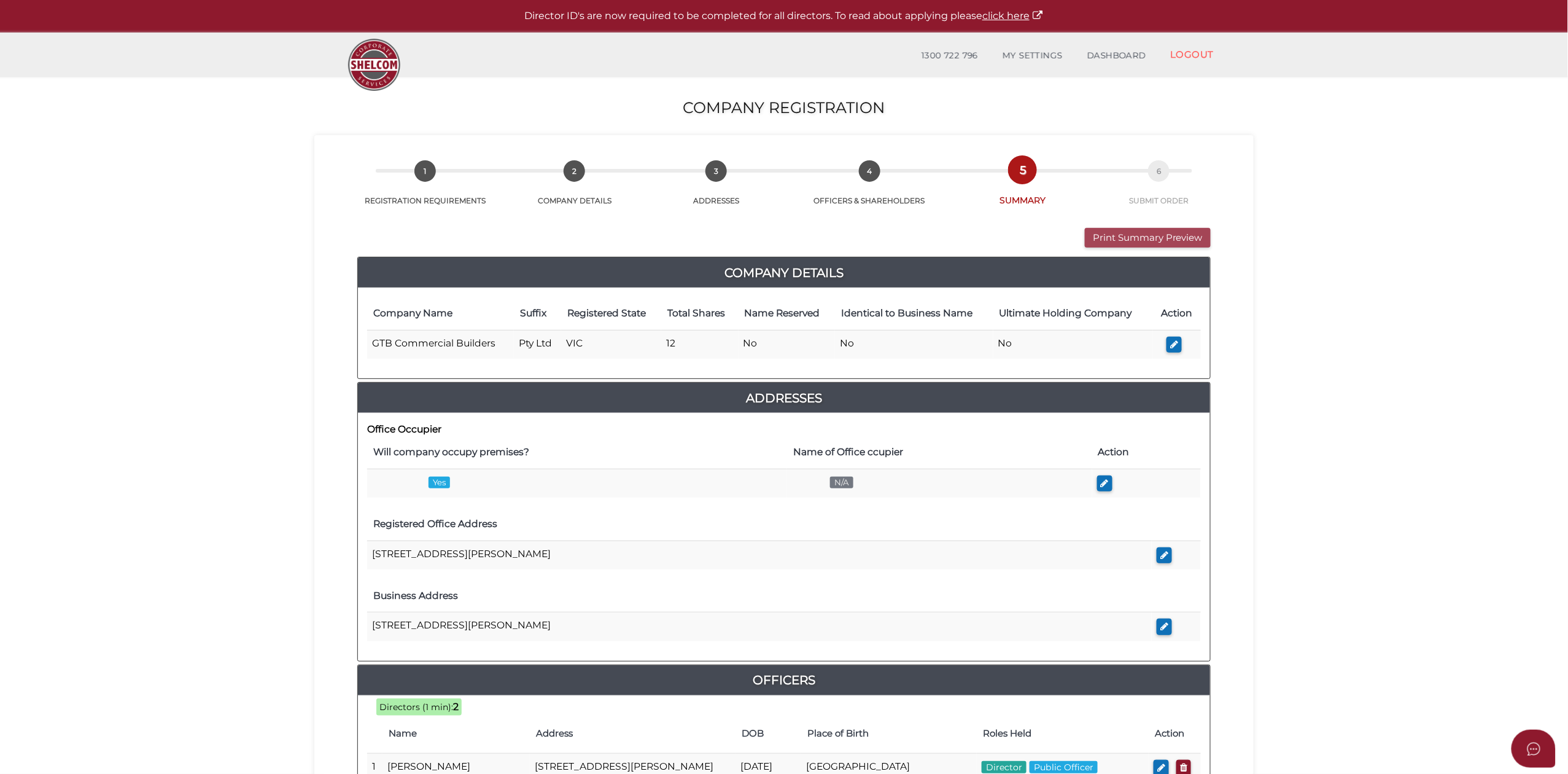
click at [1142, 239] on button "Print Summary Preview" at bounding box center [1148, 238] width 126 height 21
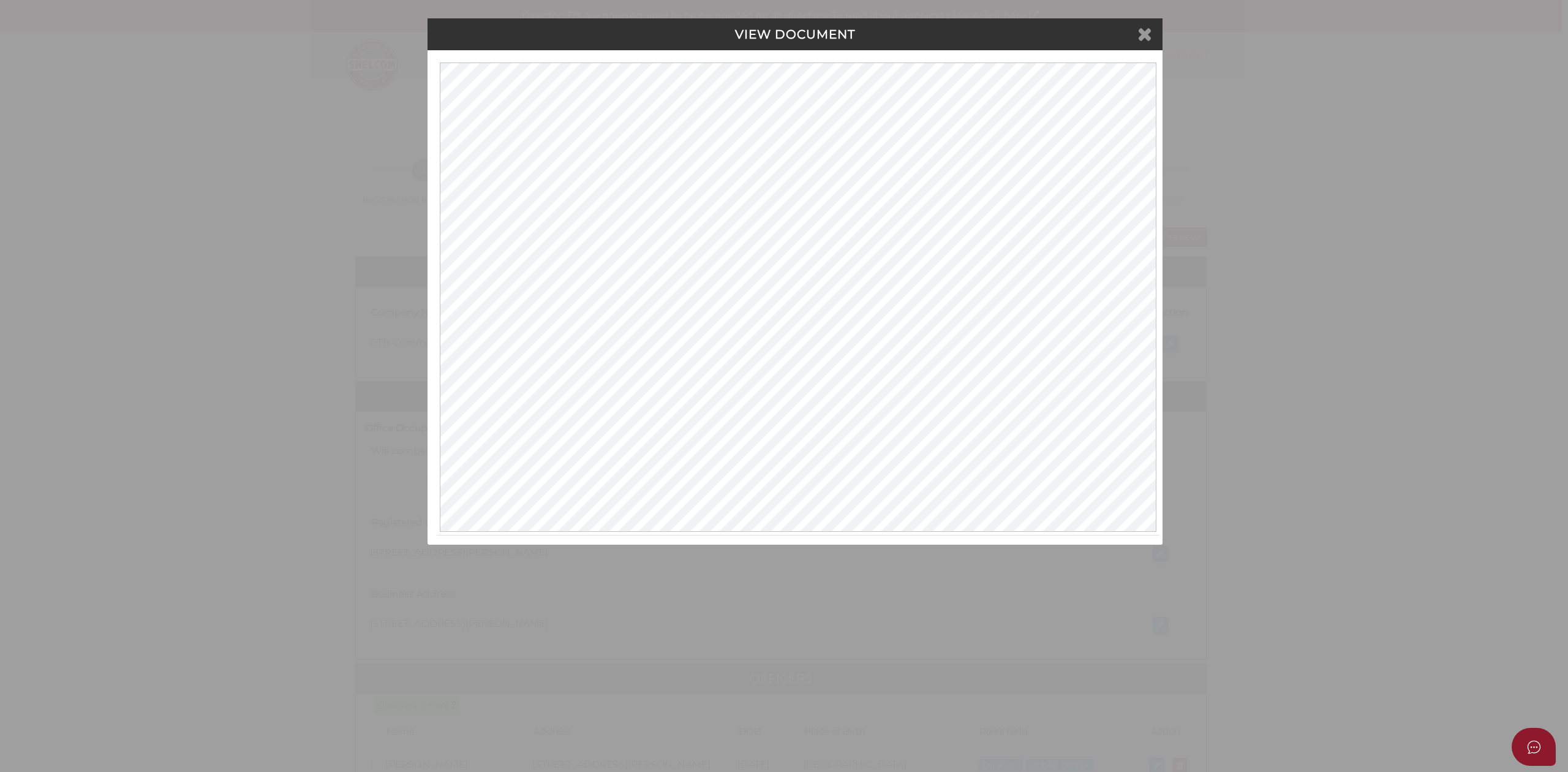
click at [1145, 27] on icon at bounding box center [1145, 33] width 15 height 19
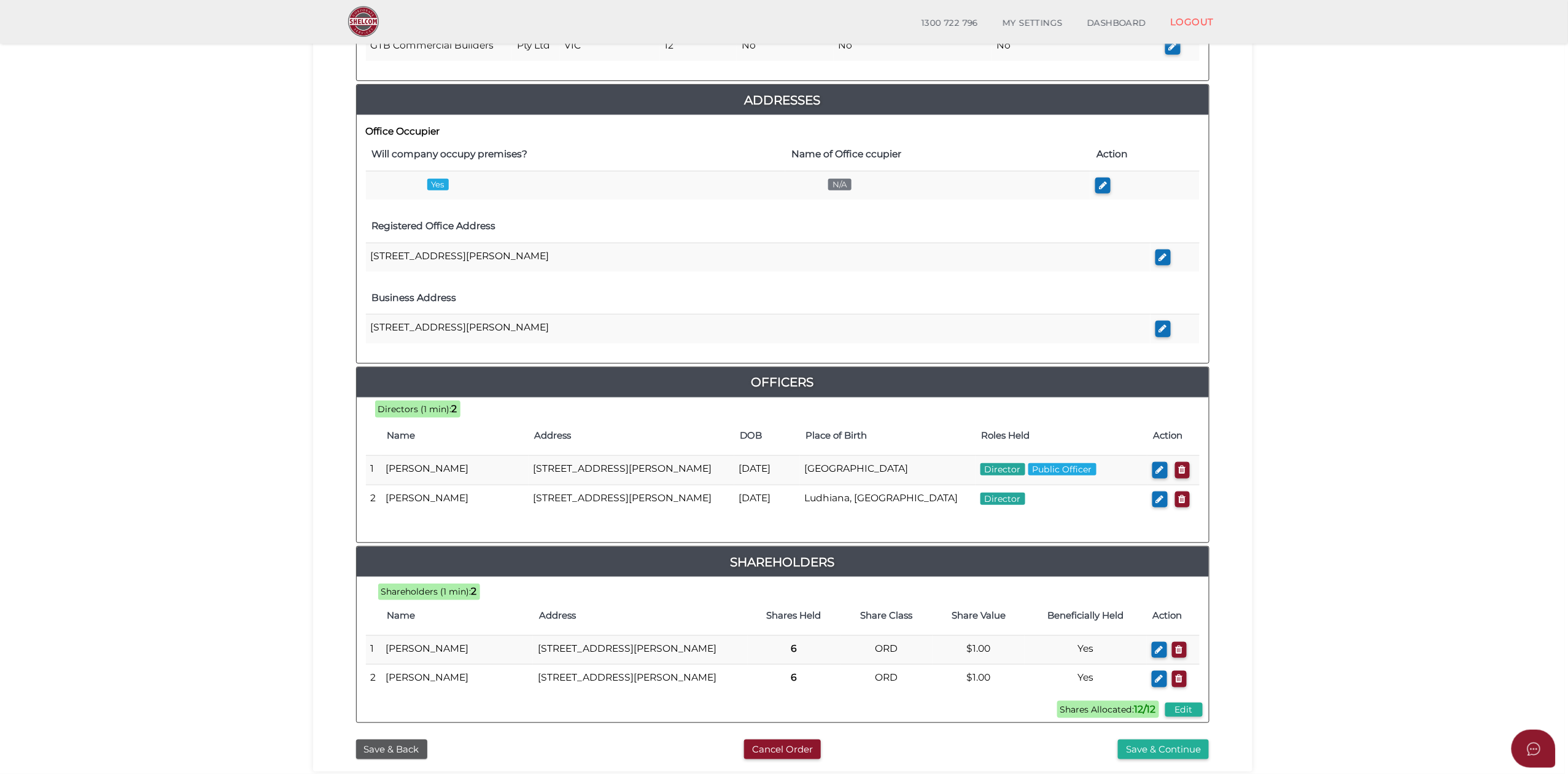
scroll to position [400, 0]
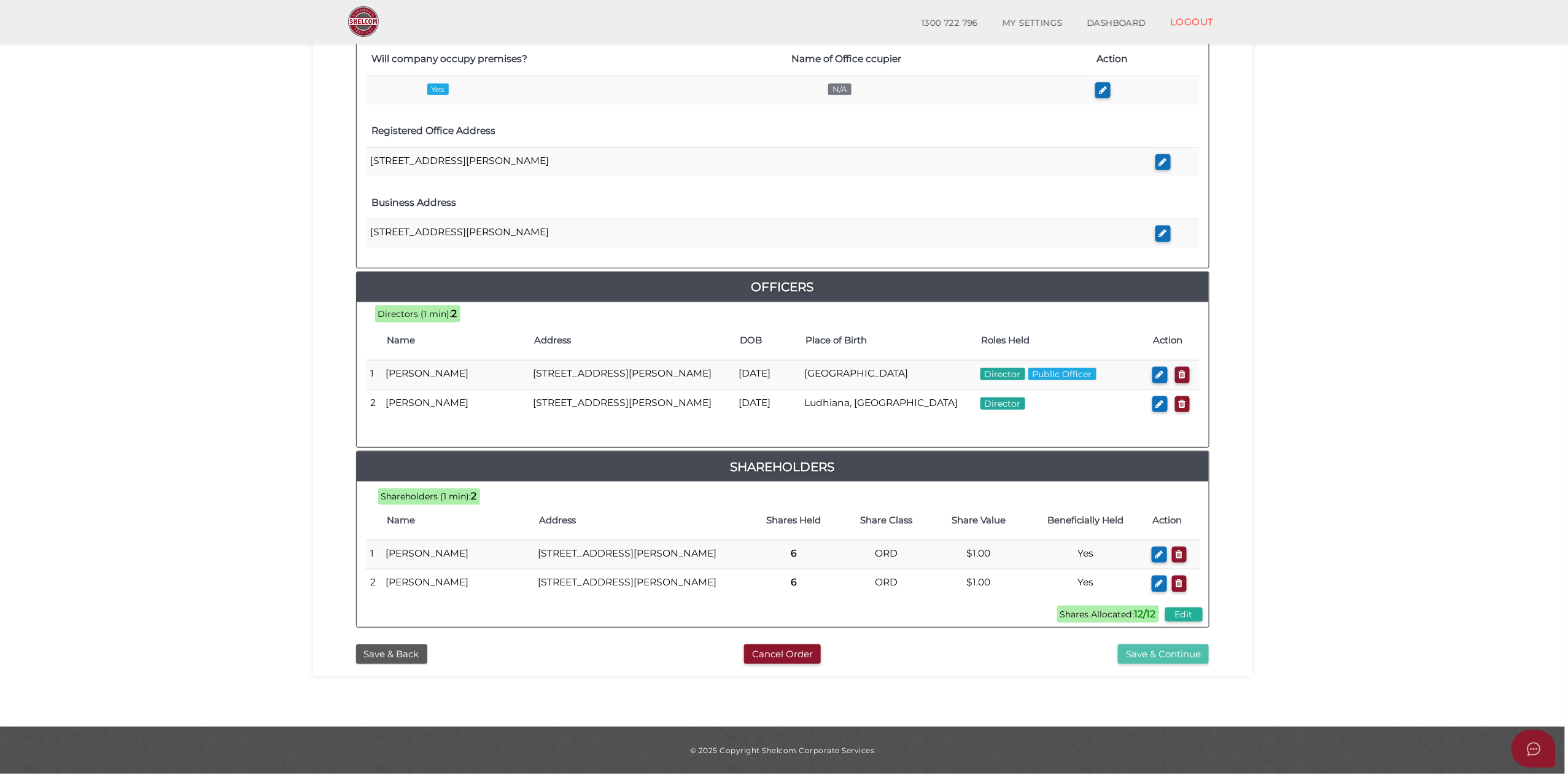
click at [1153, 655] on button "Save & Continue" at bounding box center [1163, 654] width 91 height 21
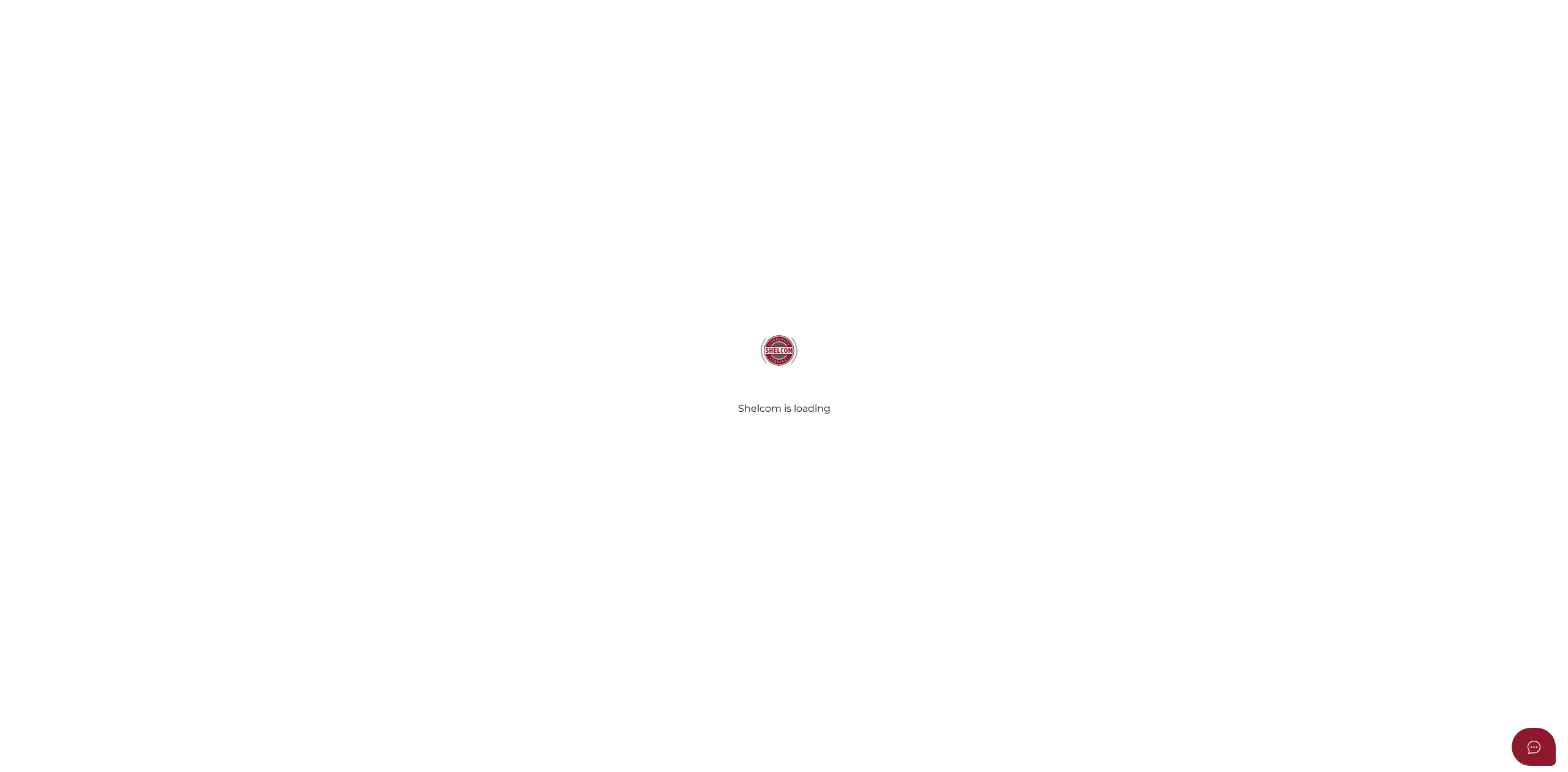
select select "Comb Binding"
radio input "true"
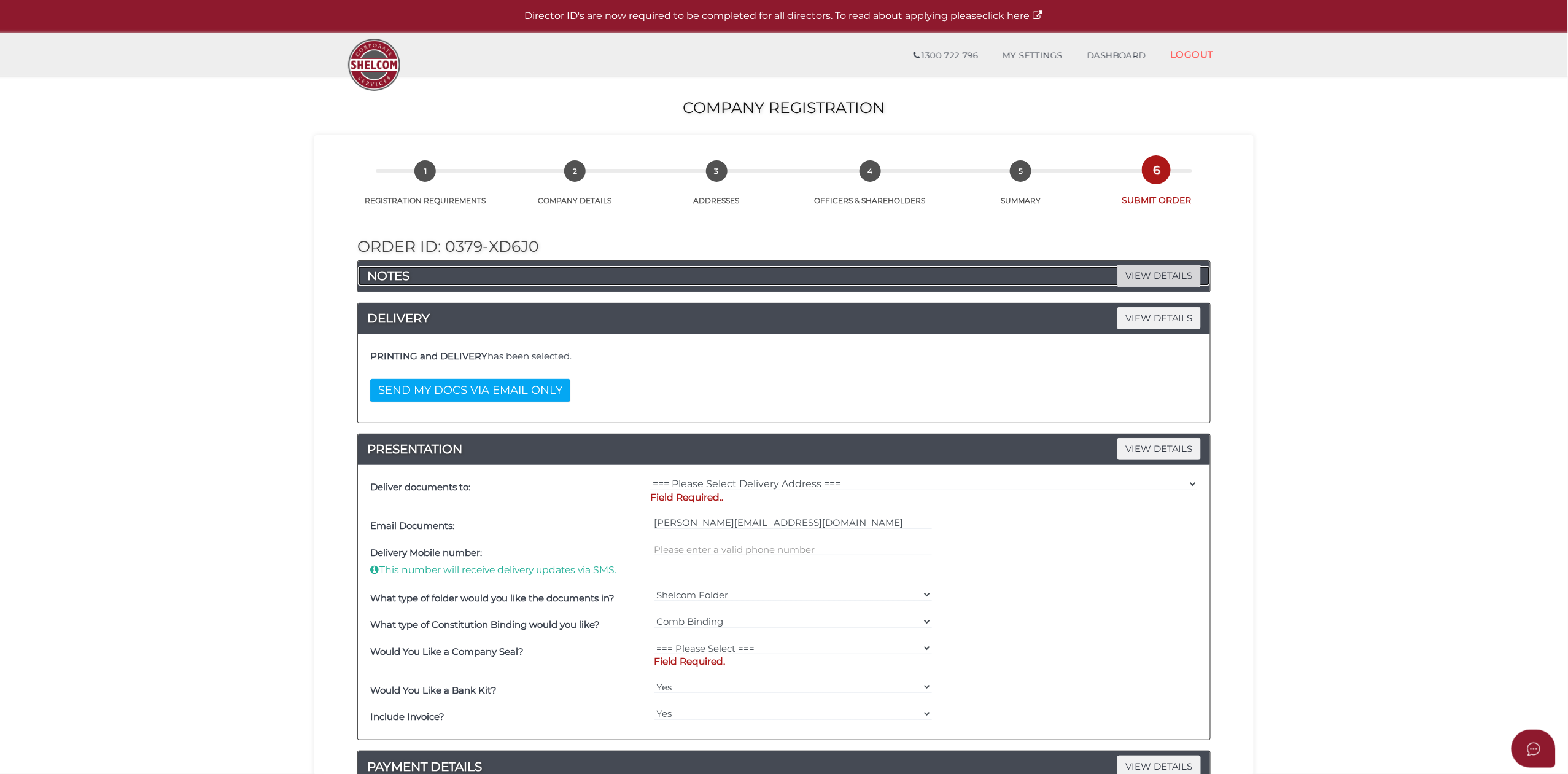
click at [1158, 274] on span "VIEW DETAILS" at bounding box center [1159, 275] width 84 height 21
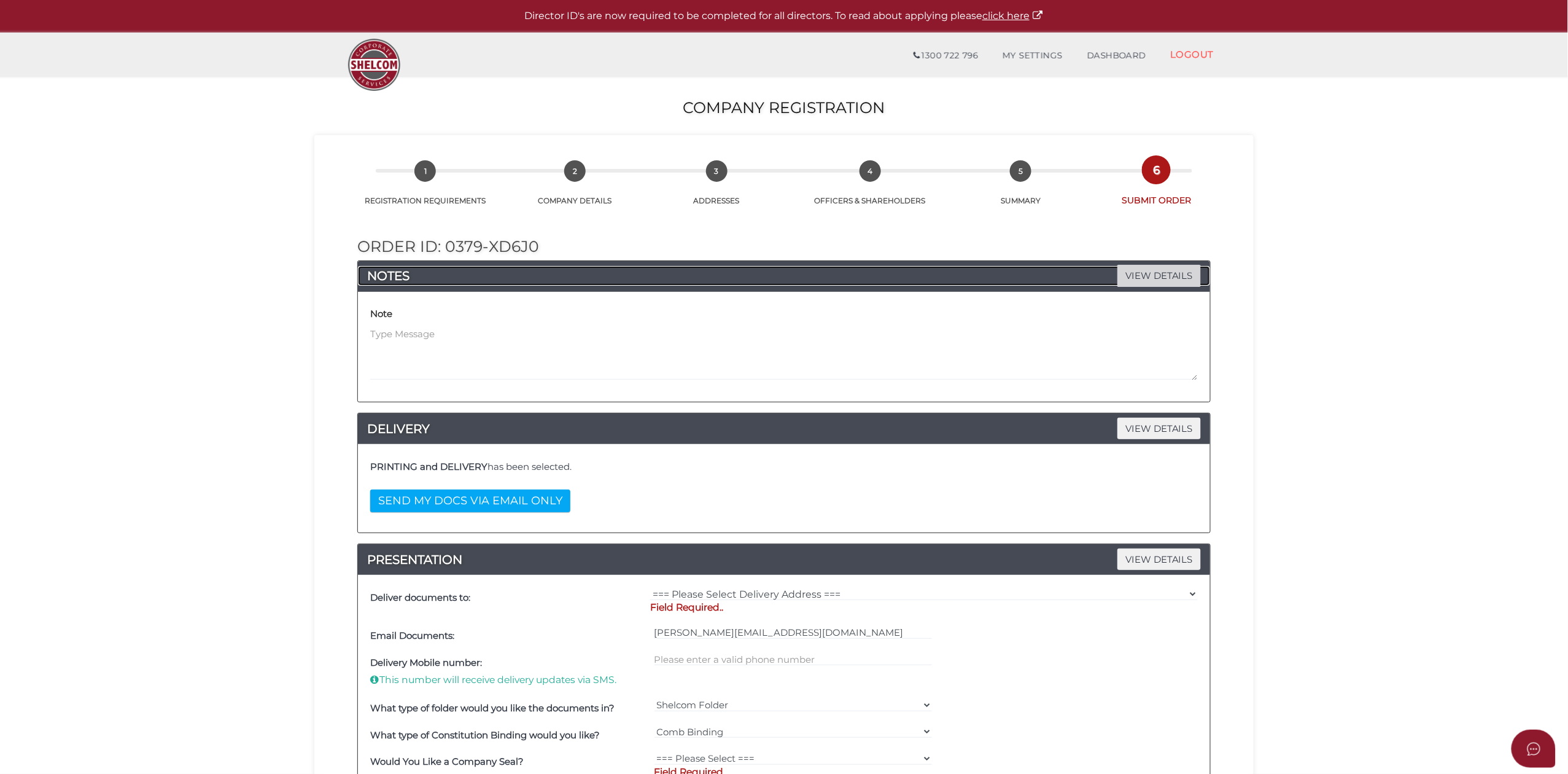
click at [1158, 274] on span "VIEW DETAILS" at bounding box center [1159, 275] width 84 height 21
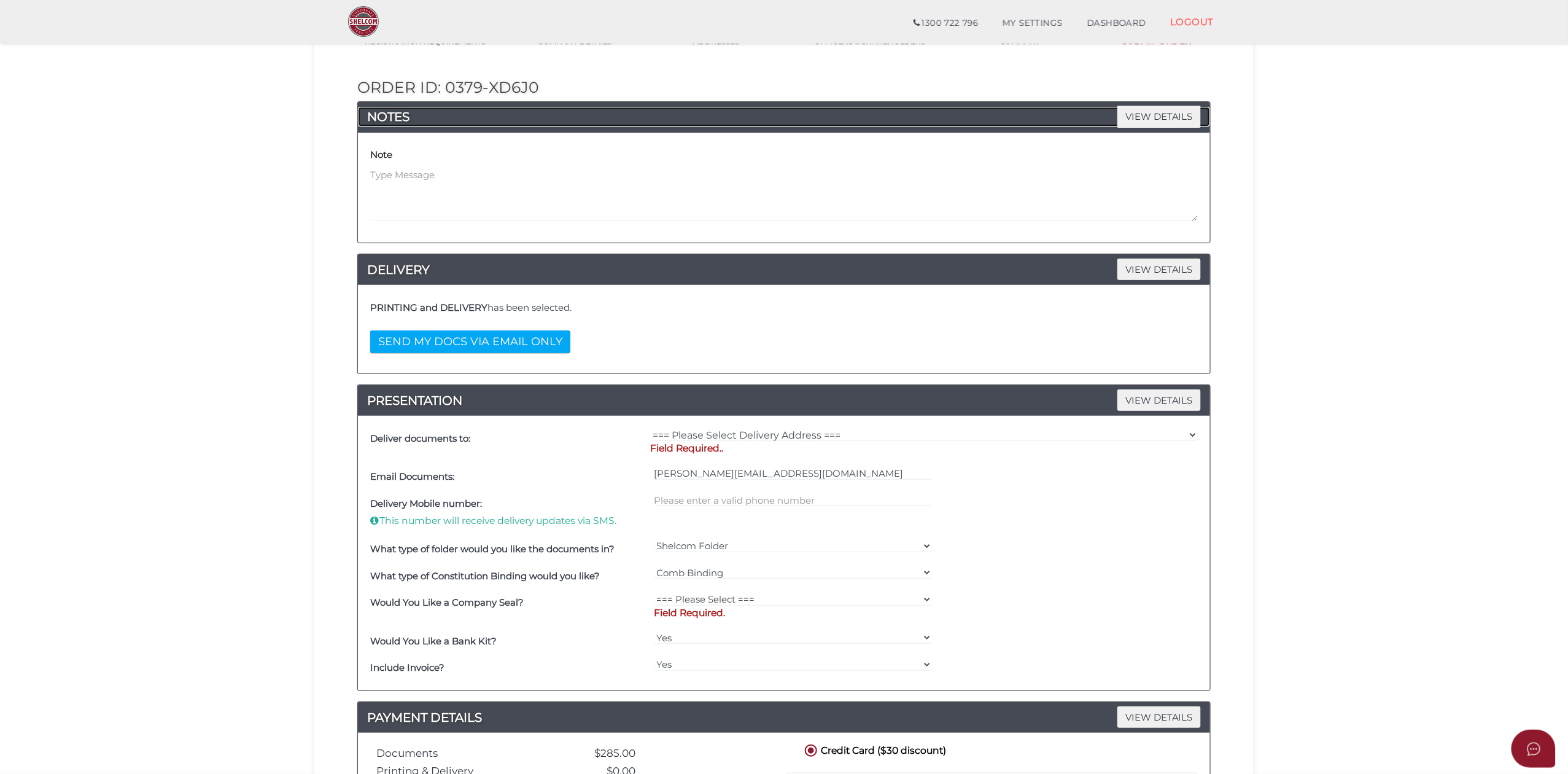
scroll to position [382, 0]
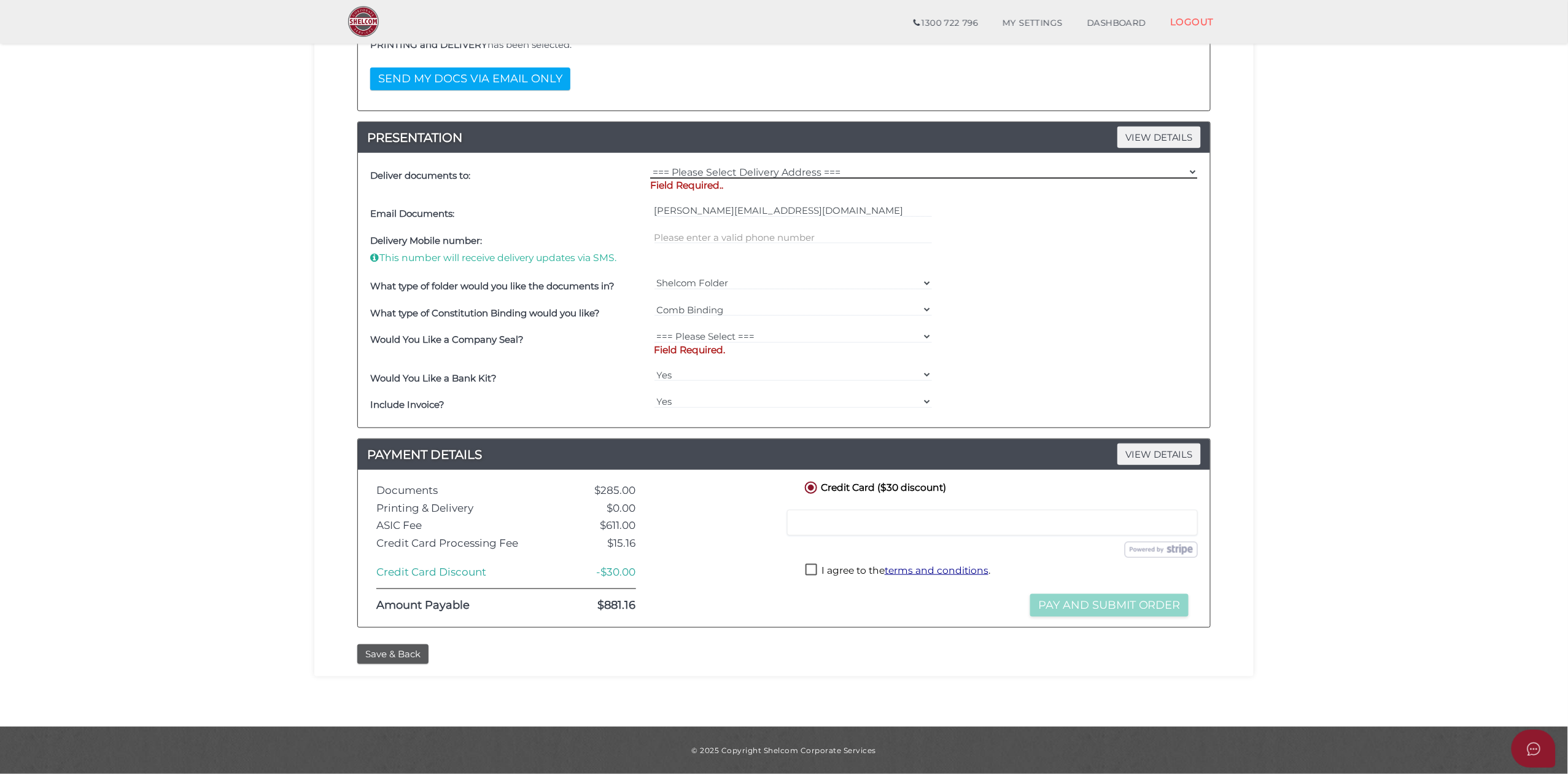
click at [709, 165] on select "=== Please Select Delivery Address === (User Address - [PERSON_NAME][GEOGRAPHIC…" at bounding box center [924, 172] width 547 height 14
select select "0"
click at [650, 175] on select "=== Please Select Delivery Address === (User Address - [PERSON_NAME][GEOGRAPHIC…" at bounding box center [924, 172] width 547 height 14
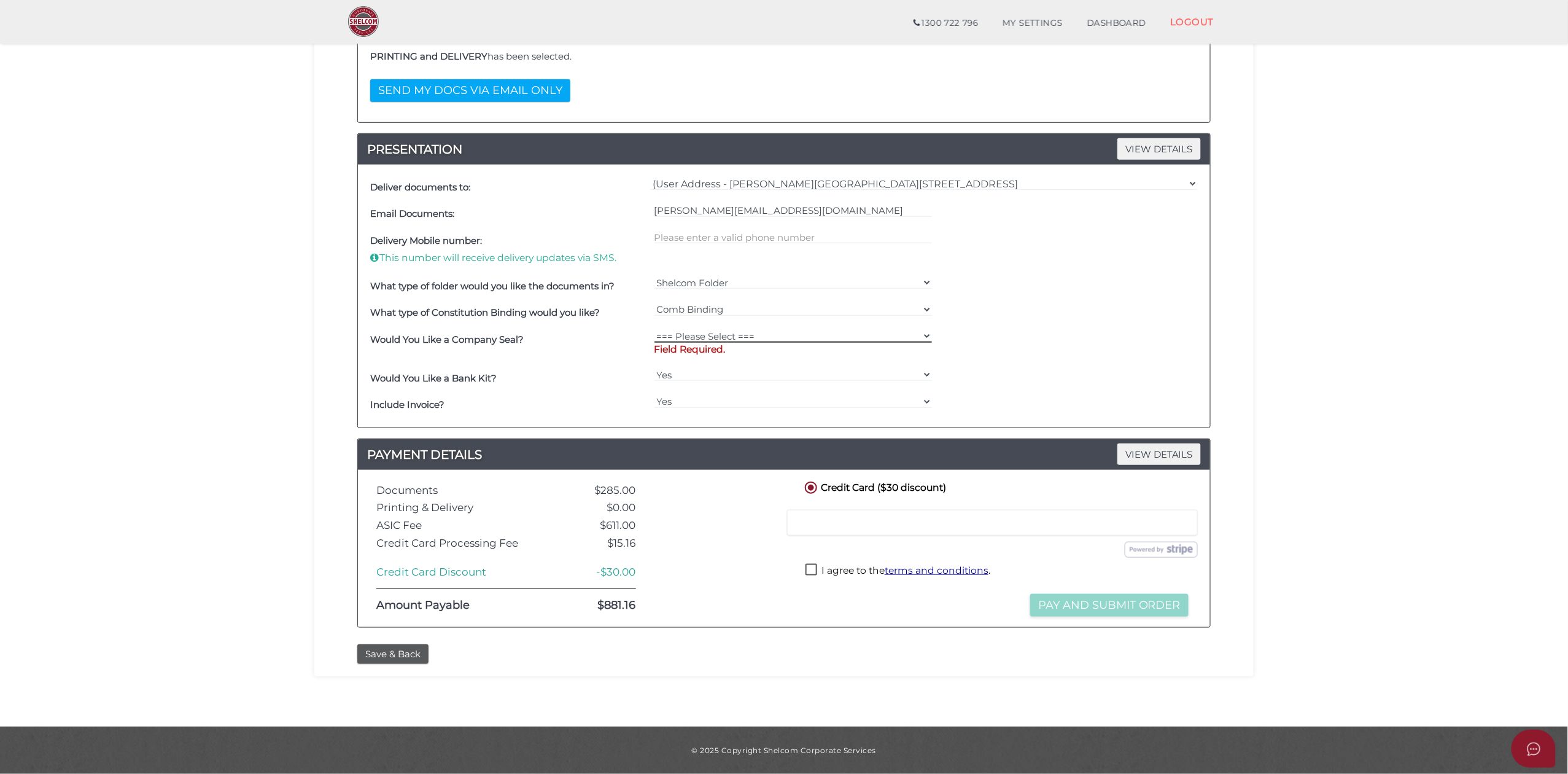
click at [717, 335] on select "=== Please Select === Fold Seal $50 No Seal" at bounding box center [794, 336] width 278 height 14
select select "50"
click at [655, 329] on select "=== Please Select === Fold Seal $50 No Seal" at bounding box center [794, 336] width 278 height 14
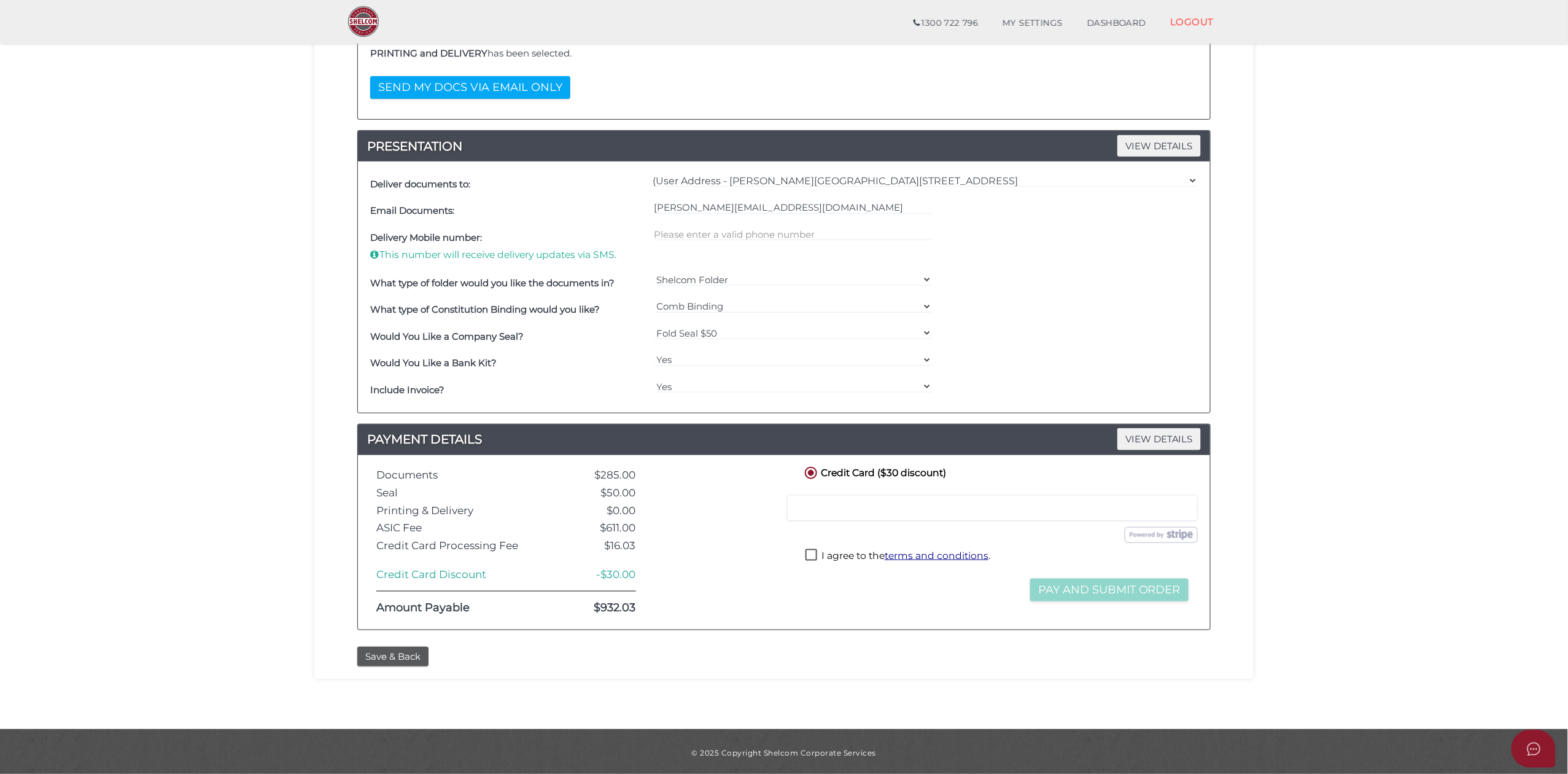
click at [808, 557] on label "I agree to the terms and conditions ." at bounding box center [897, 557] width 185 height 15
checkbox input "true"
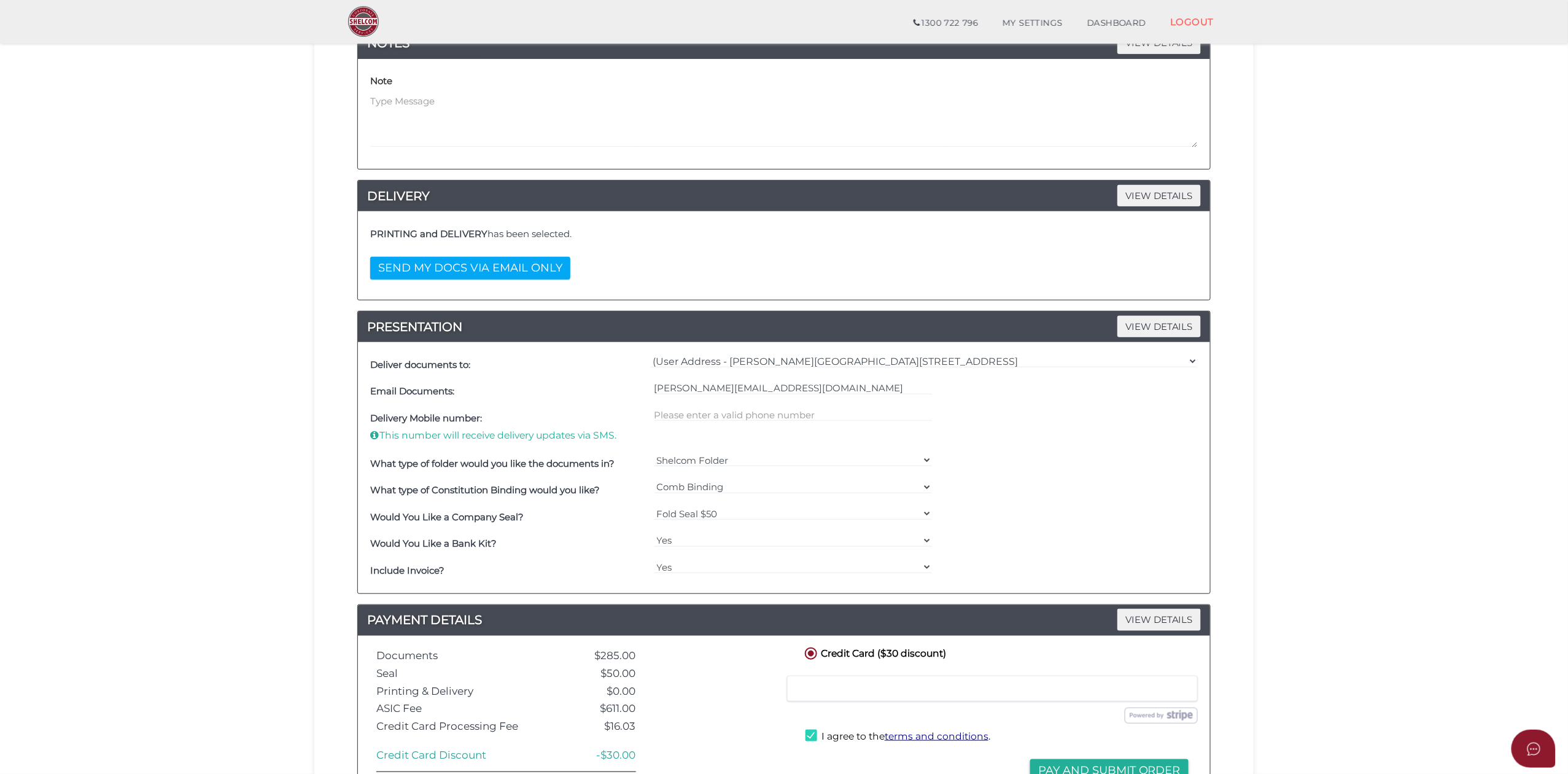
scroll to position [207, 0]
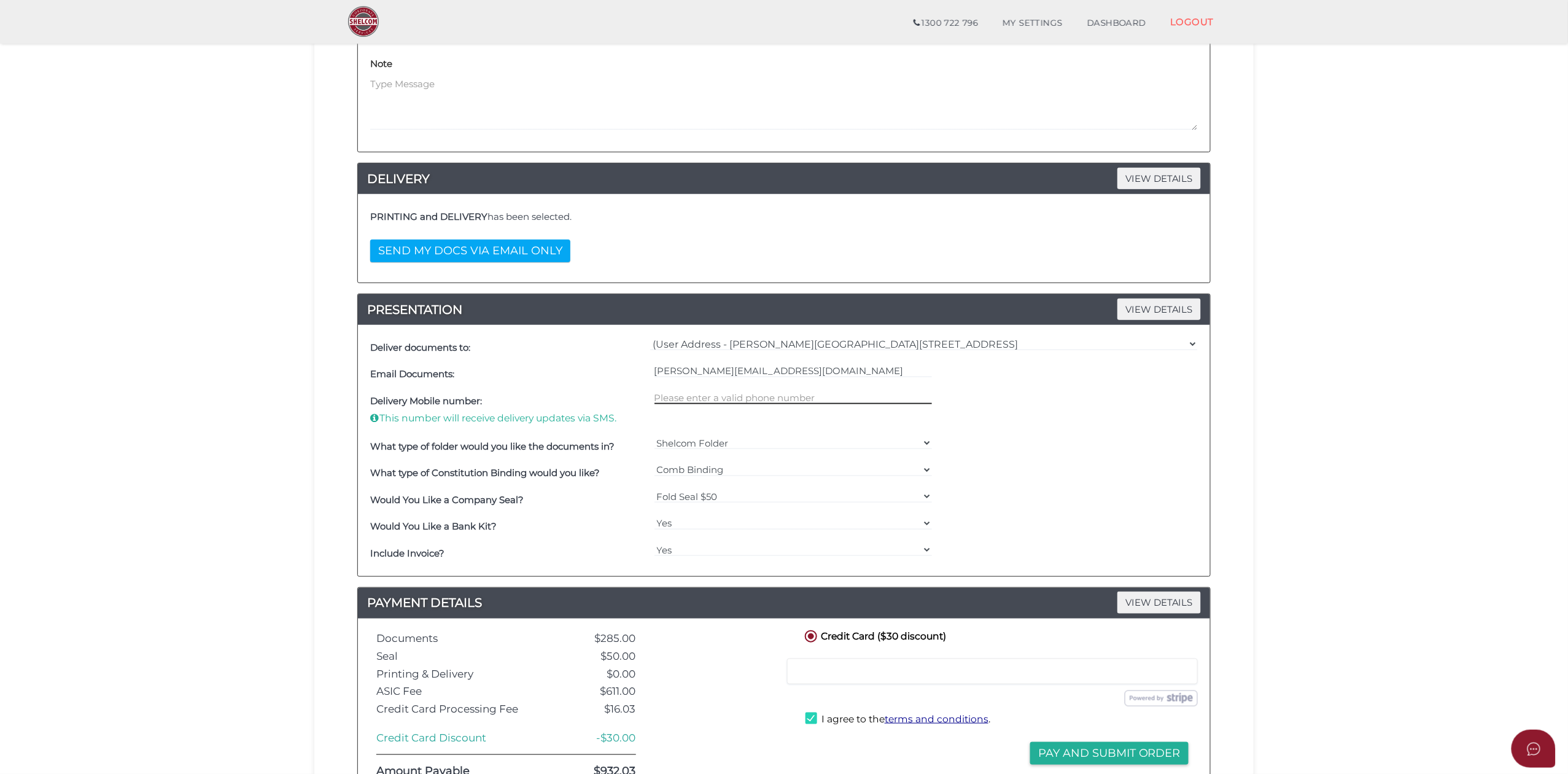
click at [690, 400] on input "text" at bounding box center [794, 397] width 278 height 14
type input "0412292060"
click at [996, 420] on div "Delivery Mobile number: This number will receive delivery updates via SMS. [PHO…" at bounding box center [784, 410] width 834 height 46
click at [927, 447] on select "Shelcom Folder === Please Select === Shelcom Folder Client Supplied Folder No F…" at bounding box center [794, 443] width 278 height 14
click at [925, 445] on select "Shelcom Folder === Please Select === Shelcom Folder Client Supplied Folder No F…" at bounding box center [794, 443] width 278 height 14
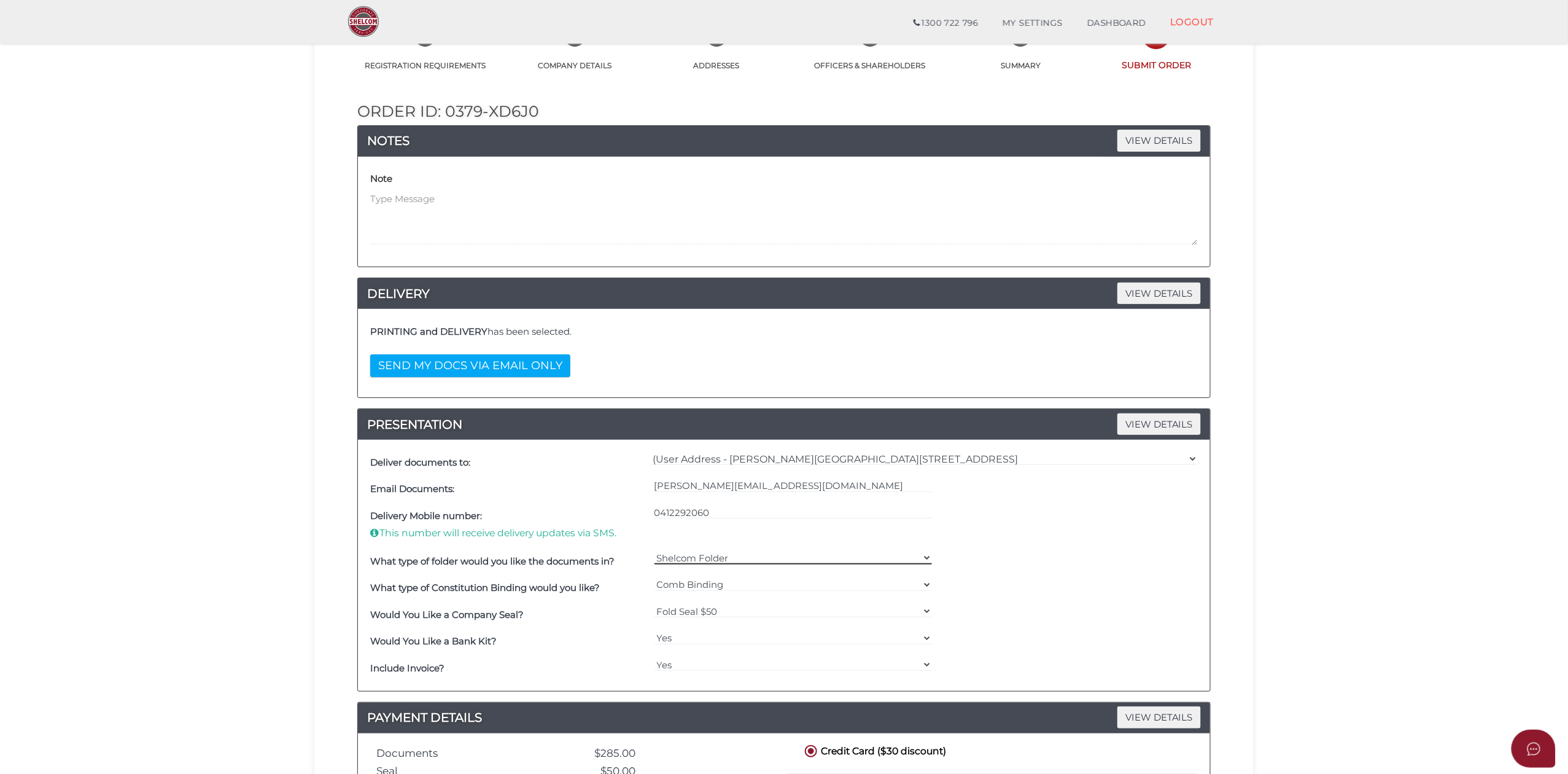
scroll to position [376, 0]
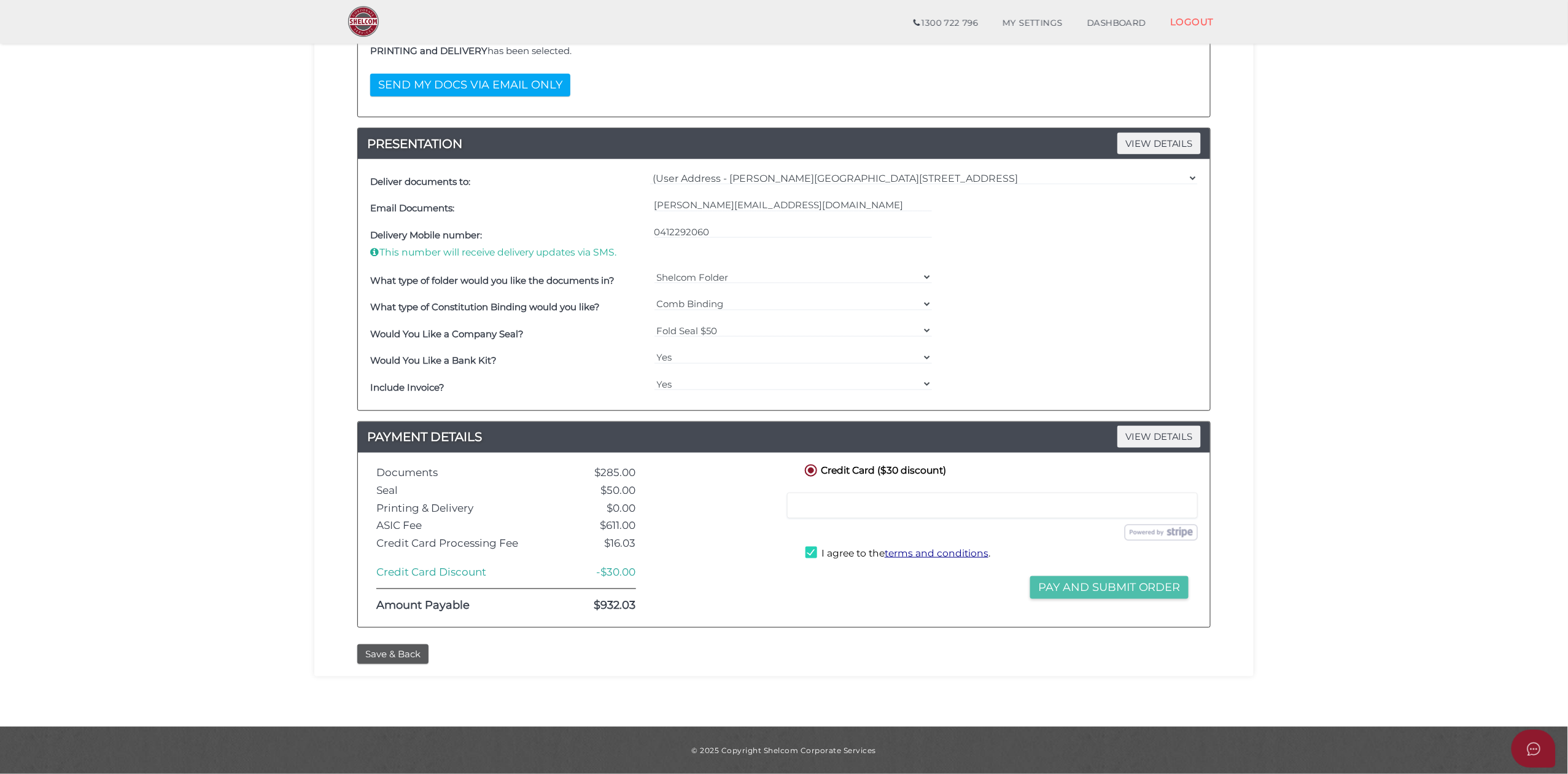
click at [1093, 588] on button "Pay and Submit Order" at bounding box center [1109, 587] width 158 height 23
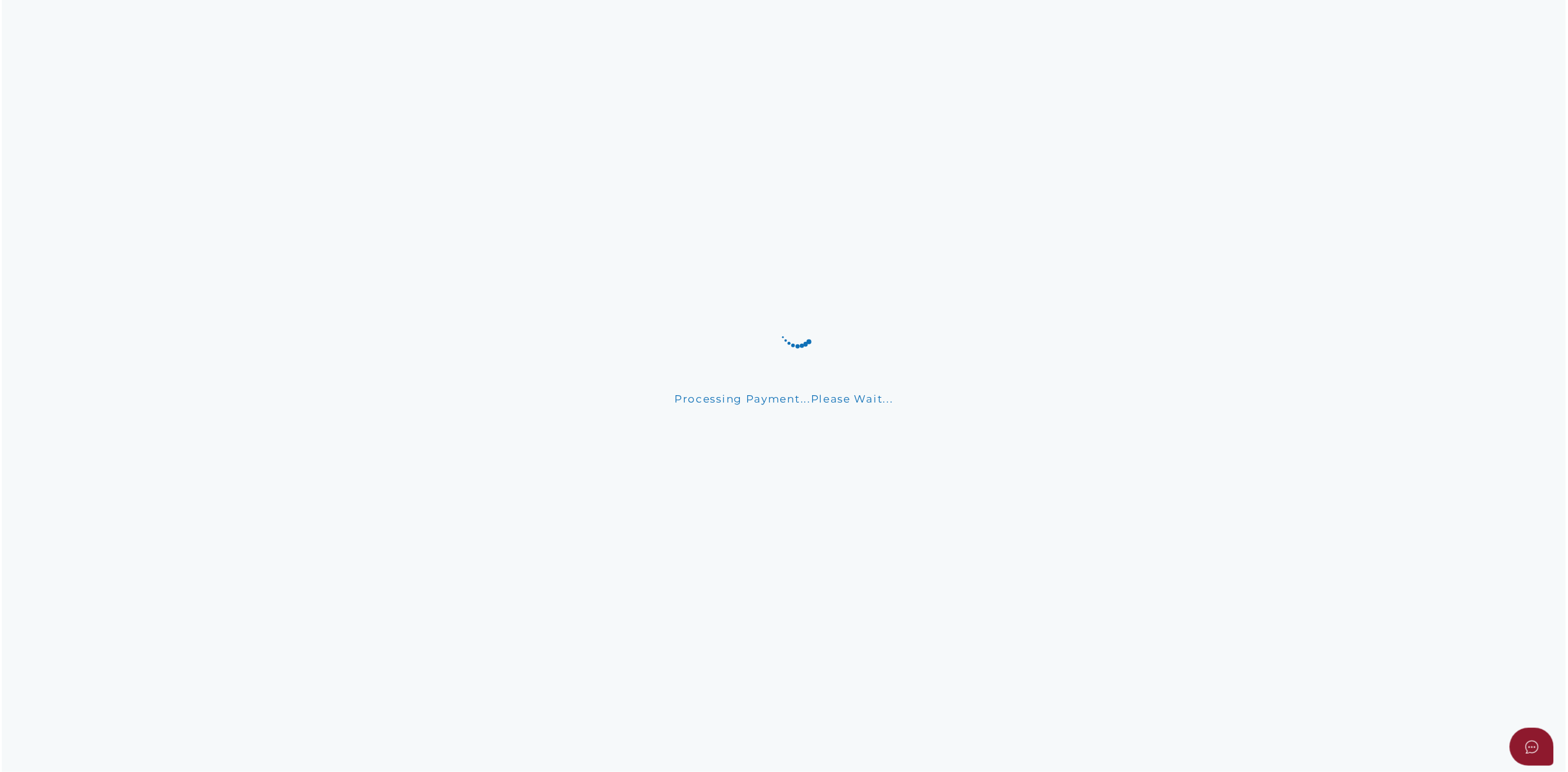
scroll to position [0, 0]
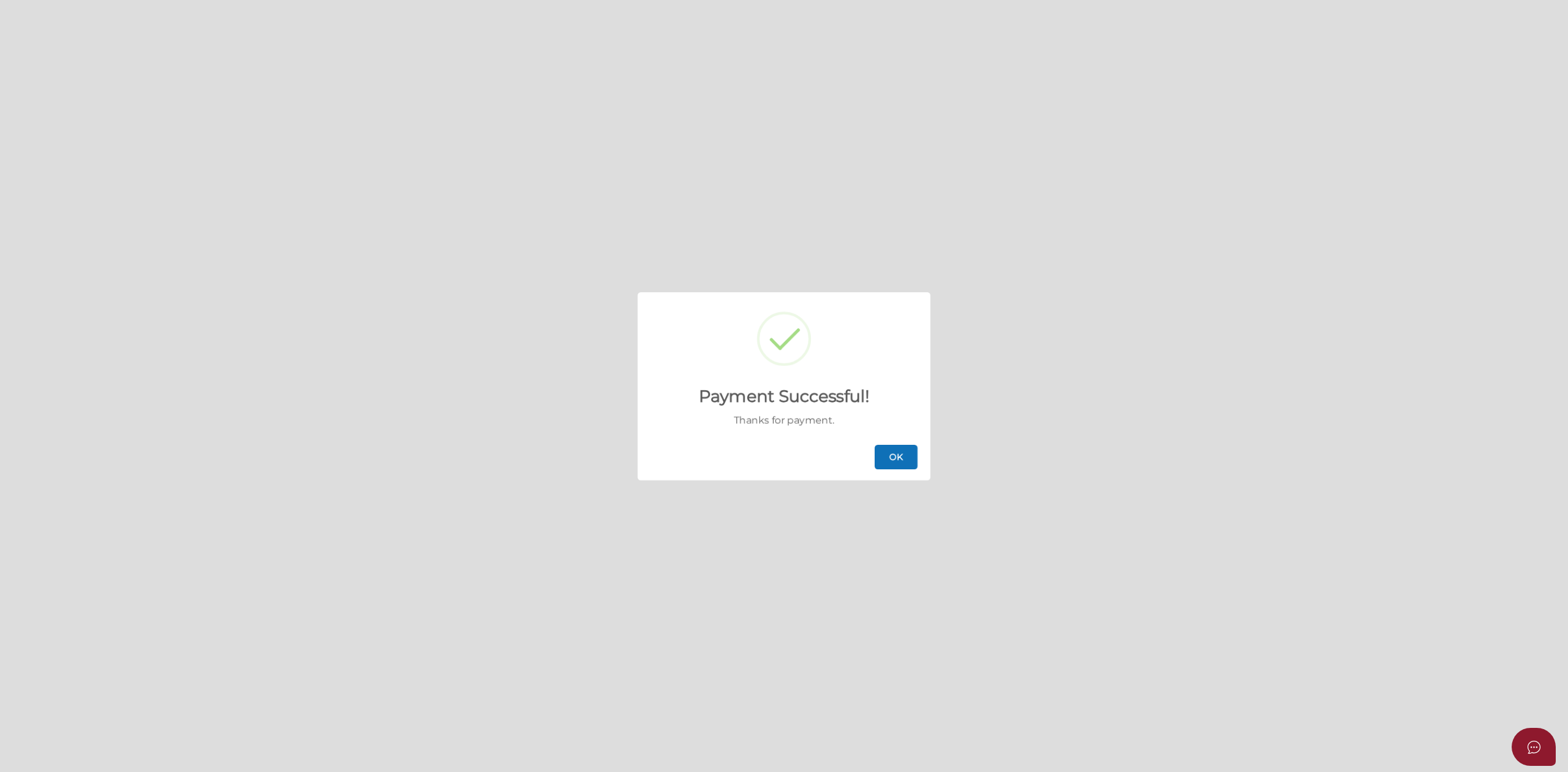
click at [902, 454] on button "OK" at bounding box center [896, 457] width 43 height 24
